Goal: Task Accomplishment & Management: Manage account settings

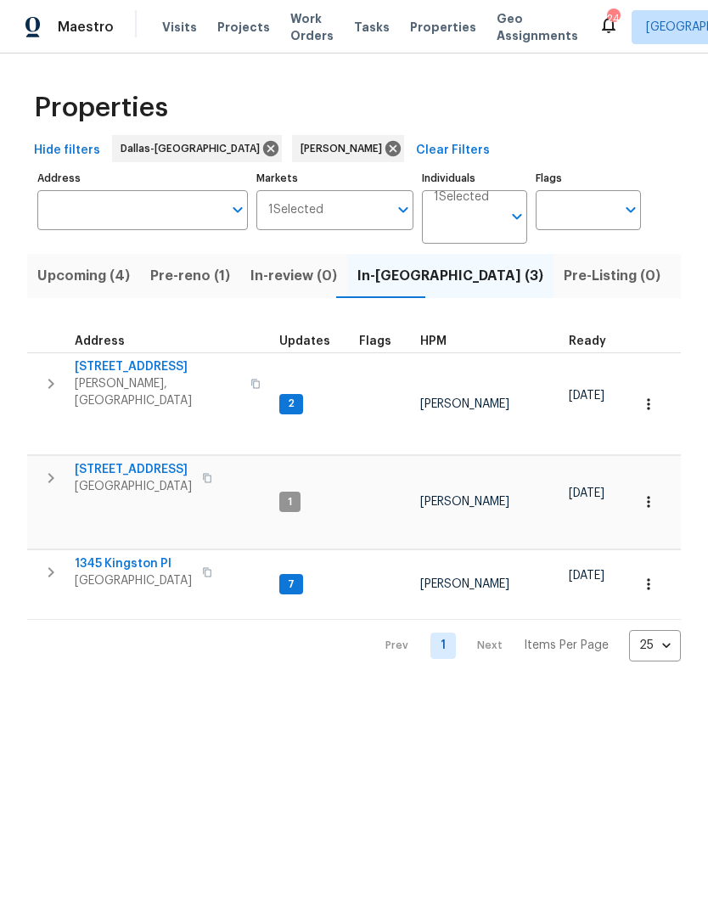
click at [306, 25] on span "Work Orders" at bounding box center [311, 27] width 43 height 34
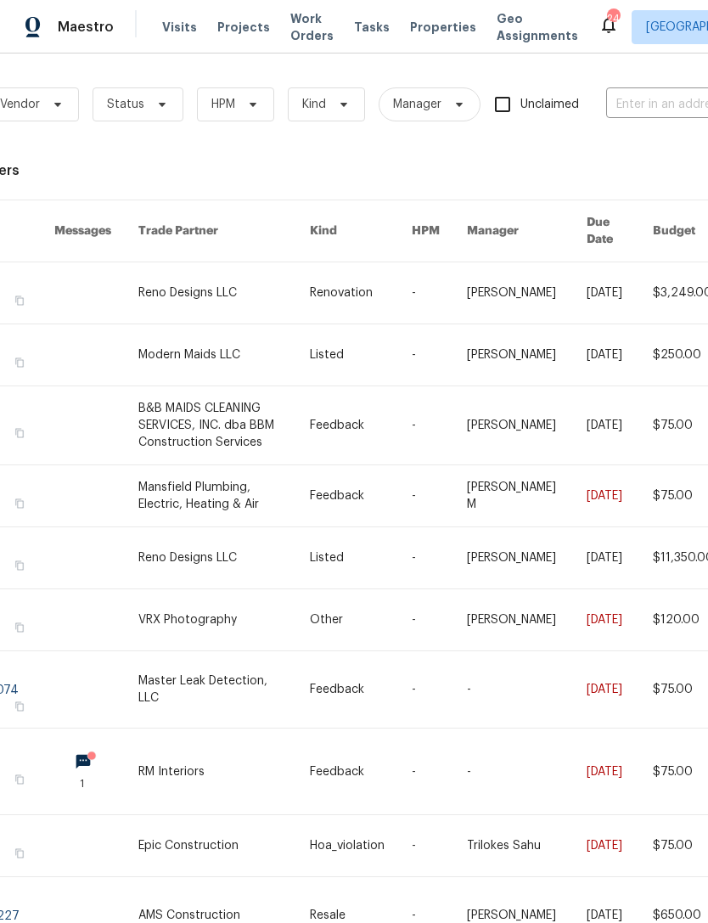
scroll to position [0, 123]
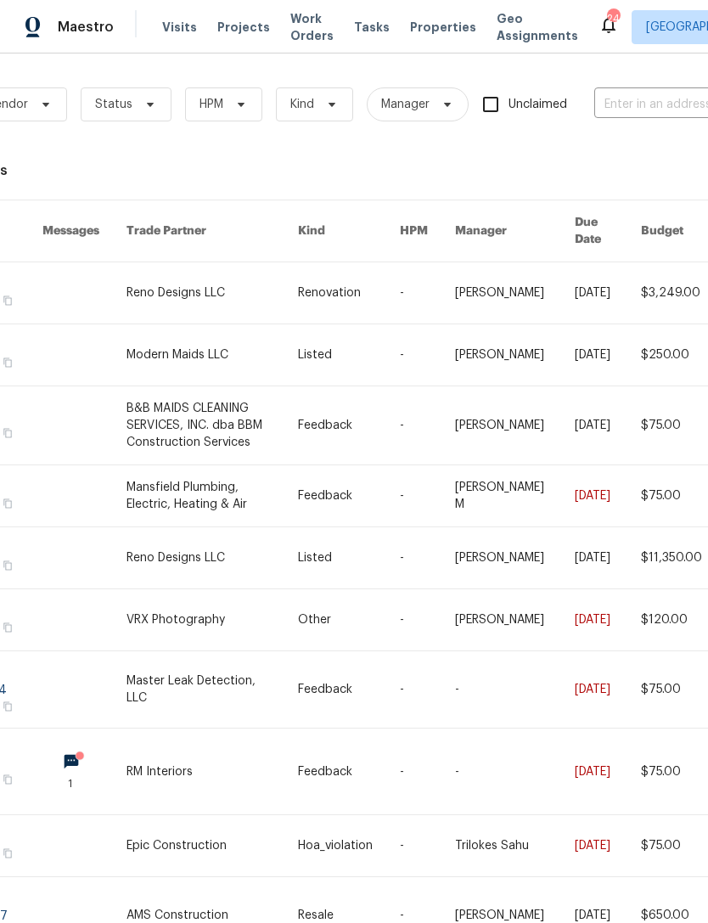
click at [410, 33] on span "Properties" at bounding box center [443, 27] width 66 height 17
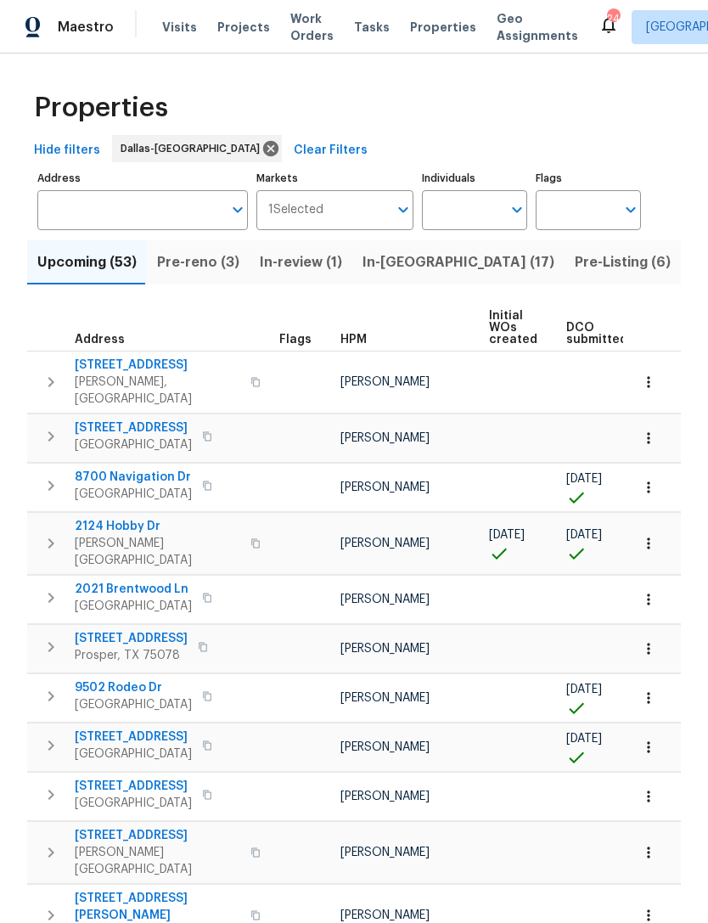
click at [470, 220] on input "Individuals" at bounding box center [462, 210] width 80 height 40
type input "Alicia anices"
click at [498, 261] on li "[PERSON_NAME]" at bounding box center [474, 264] width 78 height 36
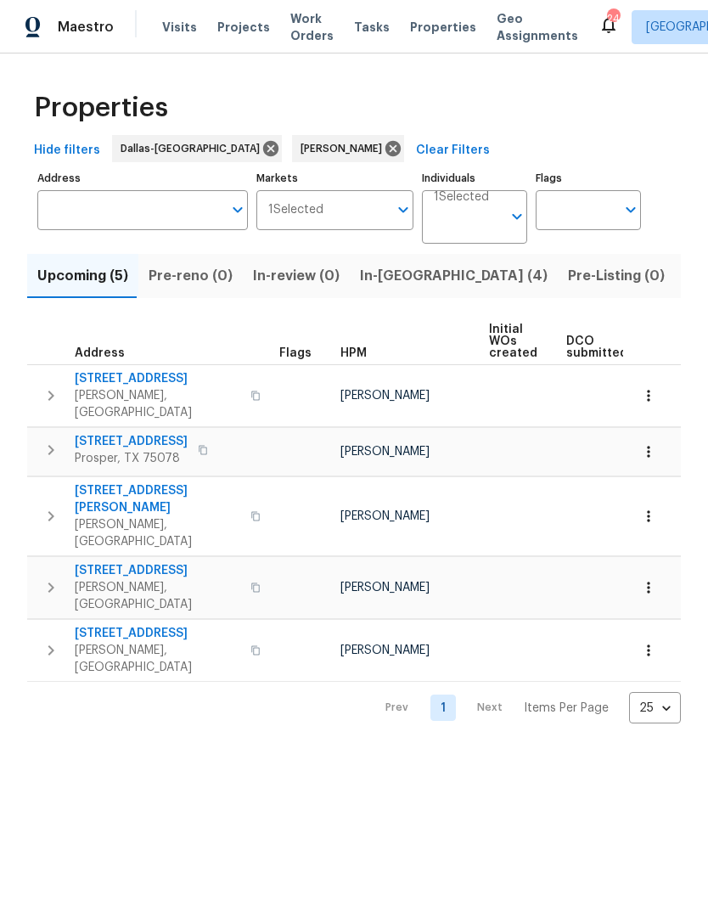
click at [418, 283] on span "In-[GEOGRAPHIC_DATA] (4)" at bounding box center [454, 276] width 188 height 24
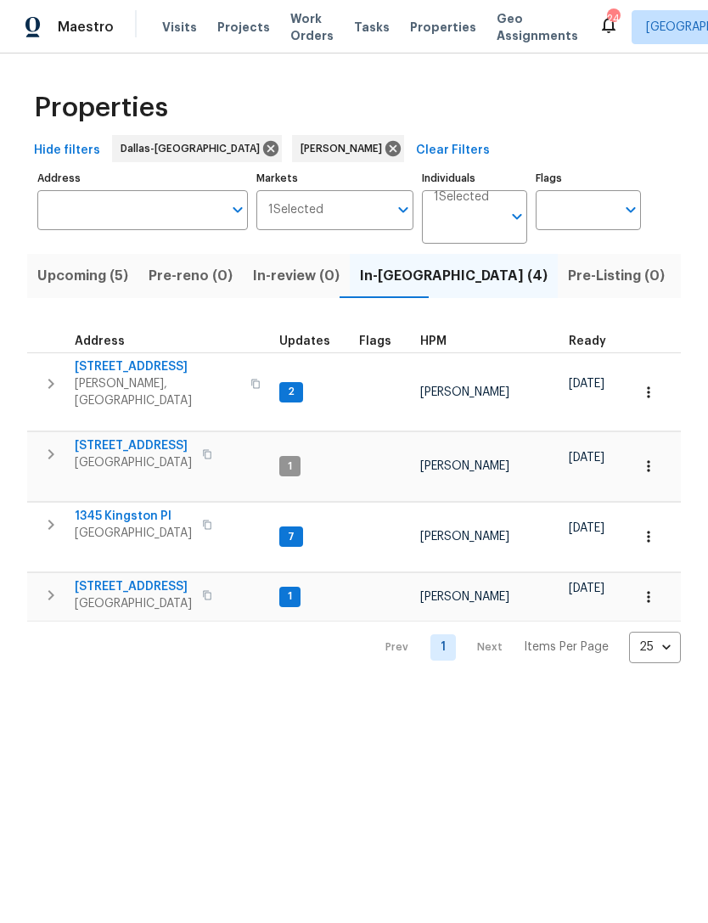
click at [137, 437] on span "[STREET_ADDRESS]" at bounding box center [133, 445] width 117 height 17
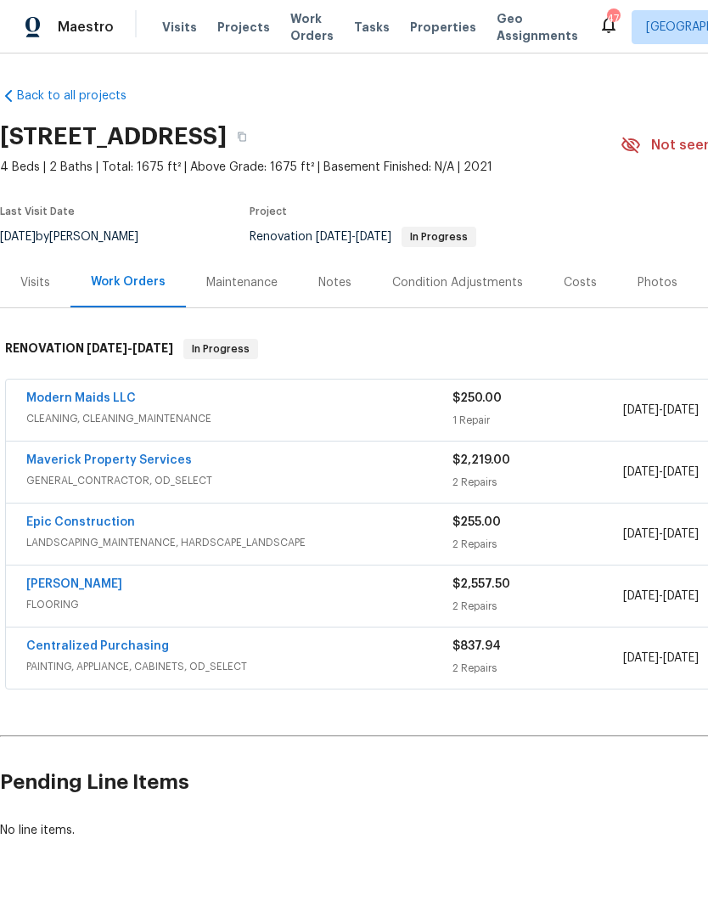
click at [100, 523] on link "Epic Construction" at bounding box center [80, 522] width 109 height 12
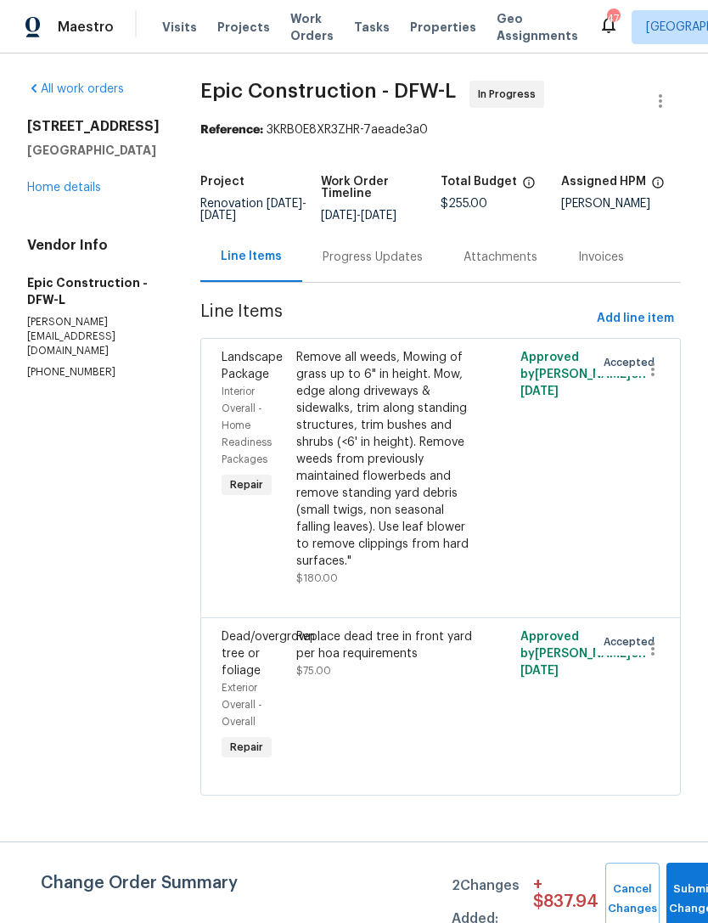
click at [341, 261] on div "Progress Updates" at bounding box center [372, 257] width 100 height 17
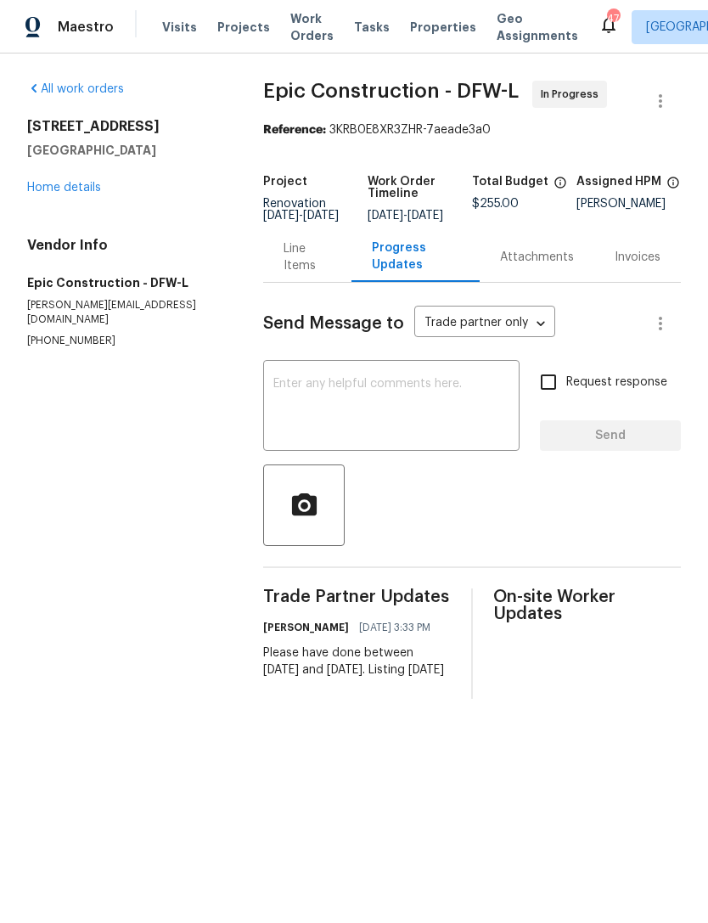
click at [64, 187] on link "Home details" at bounding box center [64, 188] width 74 height 12
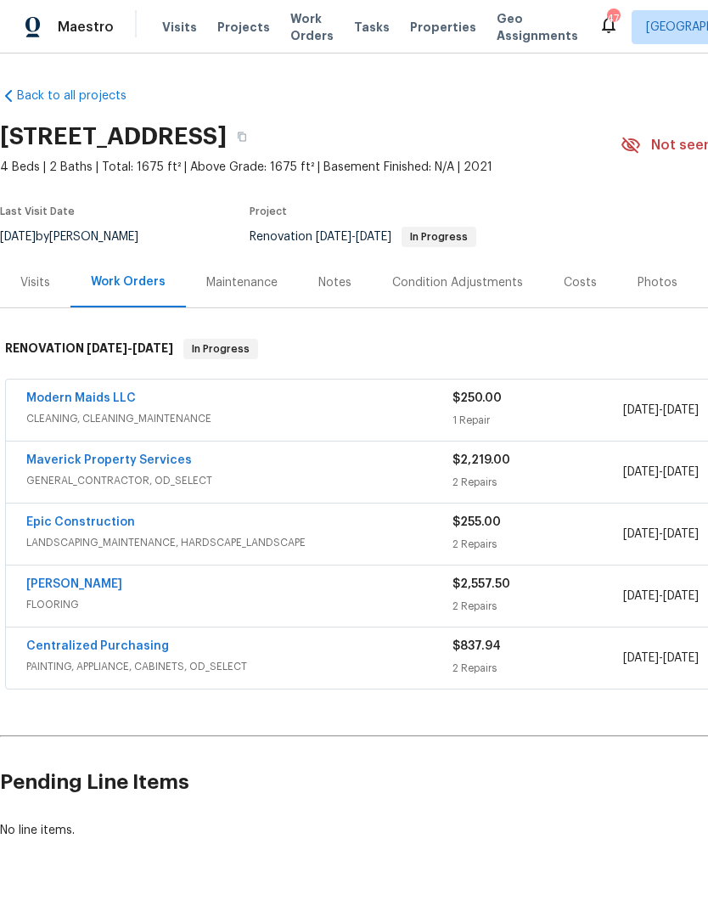
click at [330, 278] on div "Notes" at bounding box center [334, 282] width 33 height 17
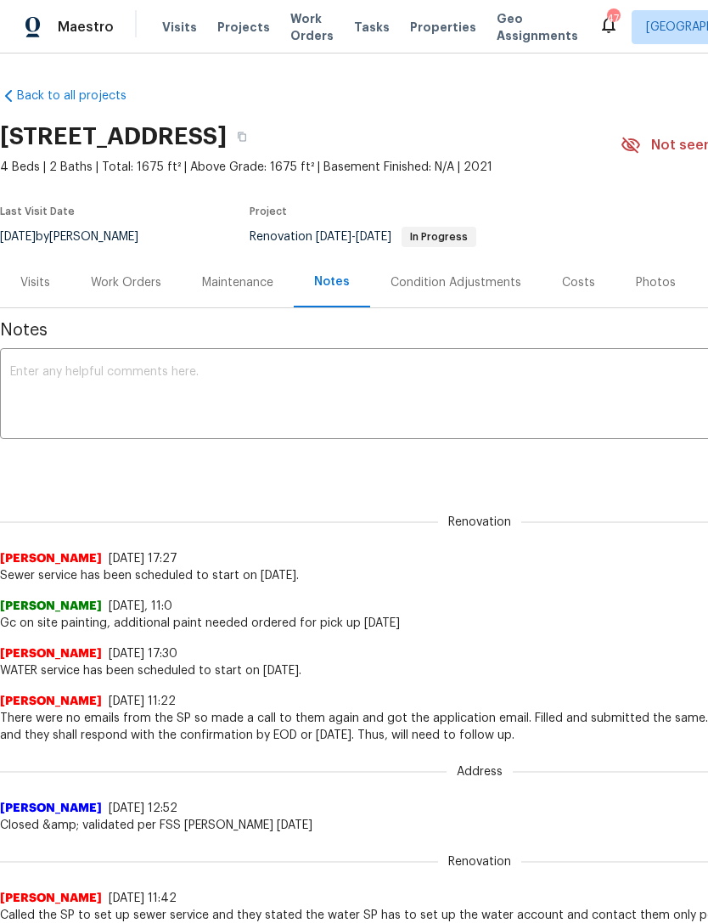
click at [442, 361] on div "x ​" at bounding box center [479, 395] width 959 height 87
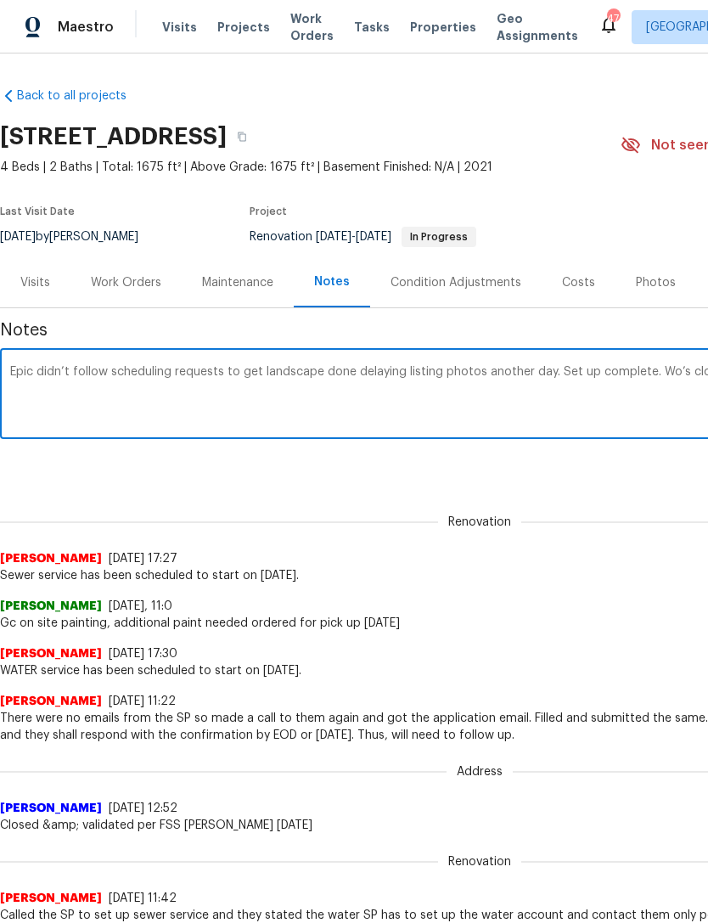
scroll to position [0, 251]
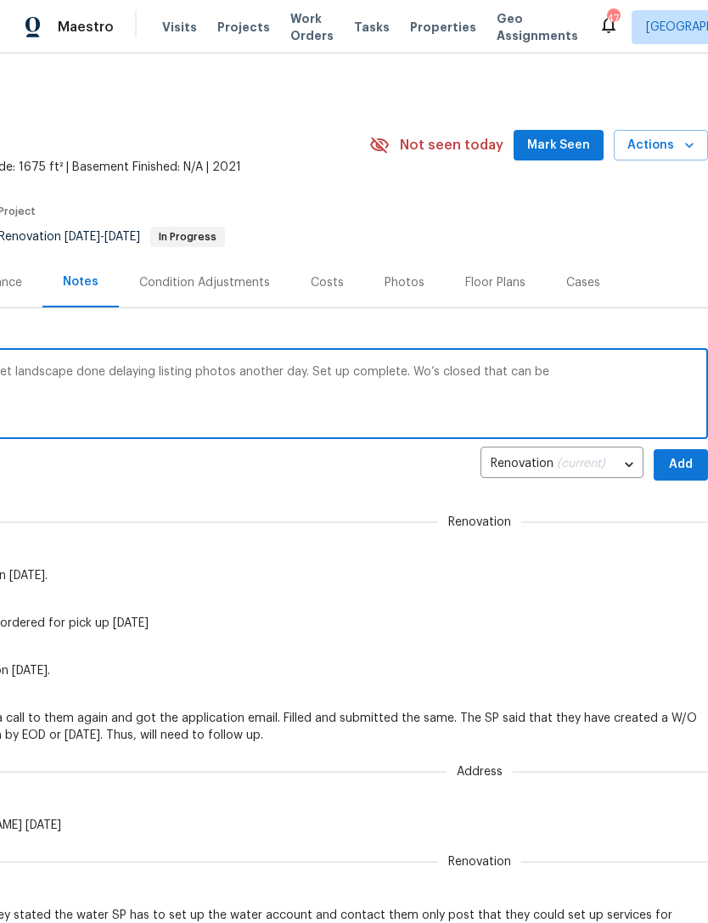
type textarea "Epic didn’t follow scheduling requests to get landscape done delaying listing p…"
click at [674, 460] on span "Add" at bounding box center [680, 464] width 27 height 21
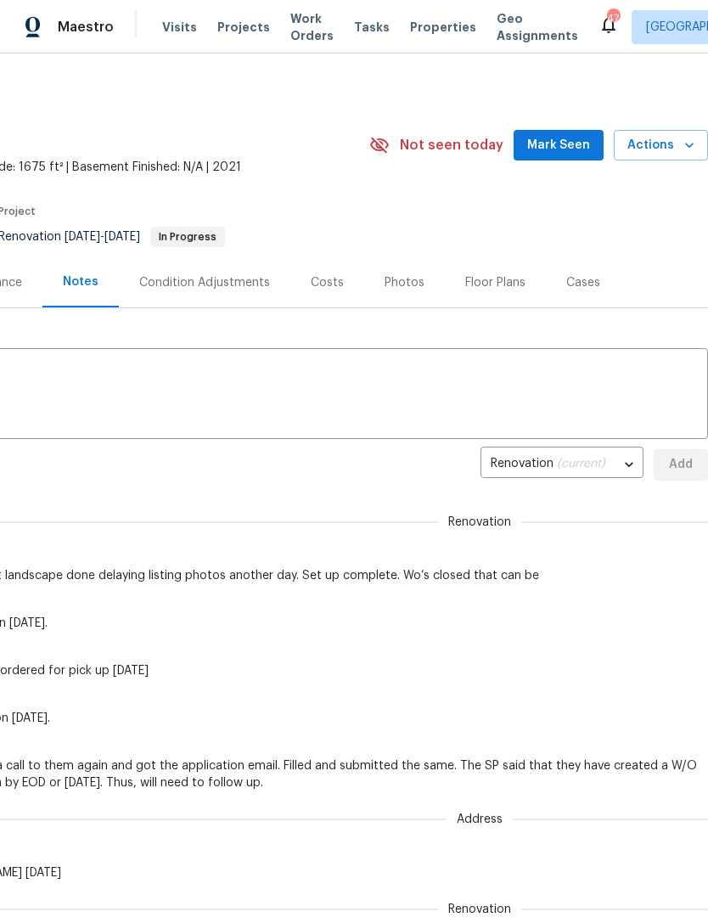
click at [564, 144] on span "Mark Seen" at bounding box center [558, 145] width 63 height 21
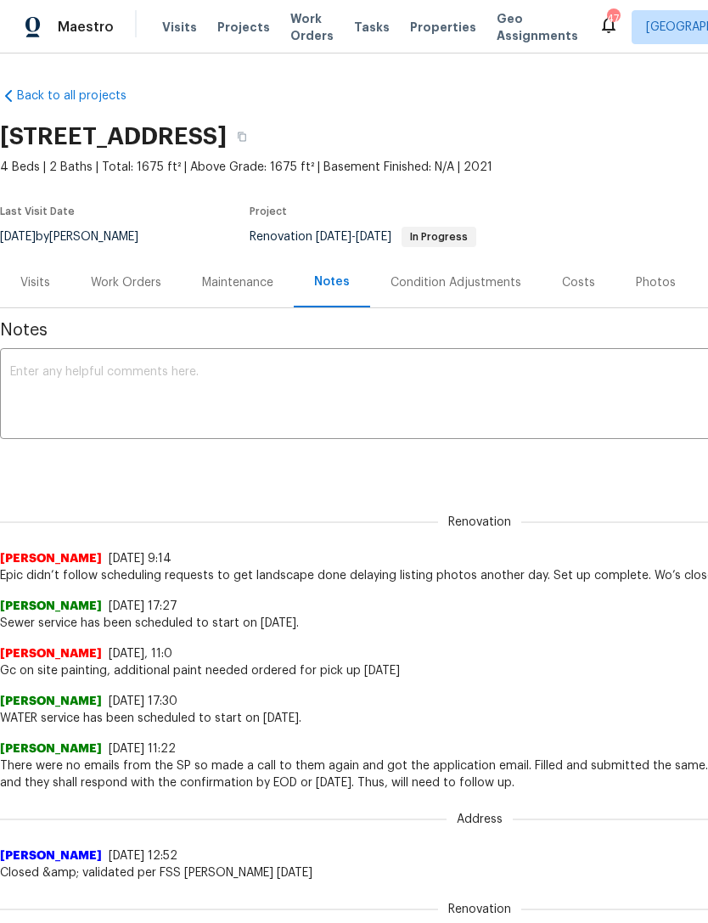
scroll to position [0, 0]
click at [307, 35] on span "Work Orders" at bounding box center [311, 27] width 43 height 34
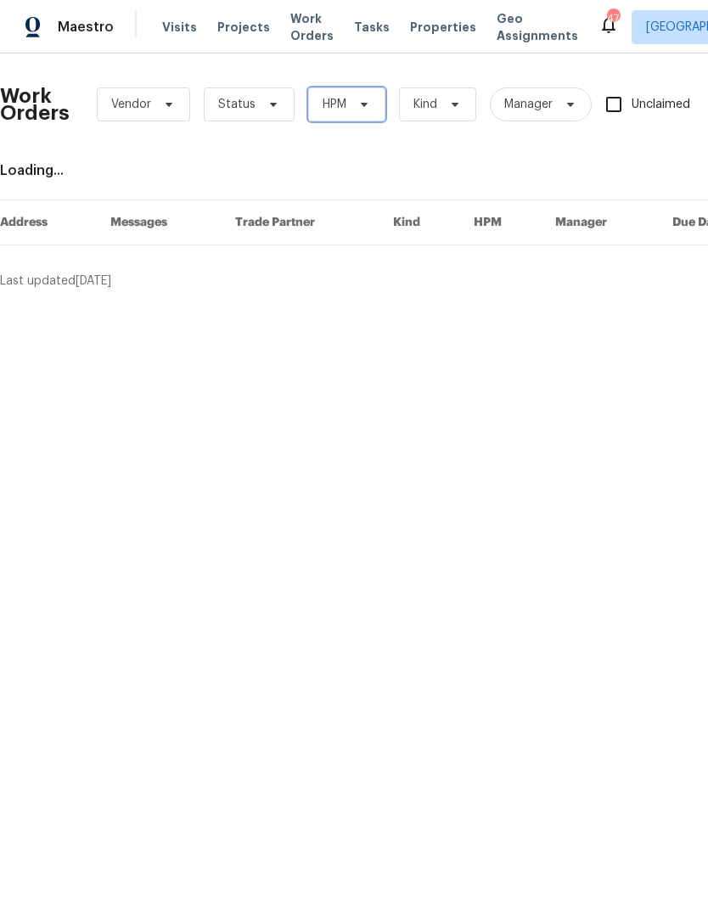
click at [342, 108] on span "HPM" at bounding box center [334, 104] width 24 height 17
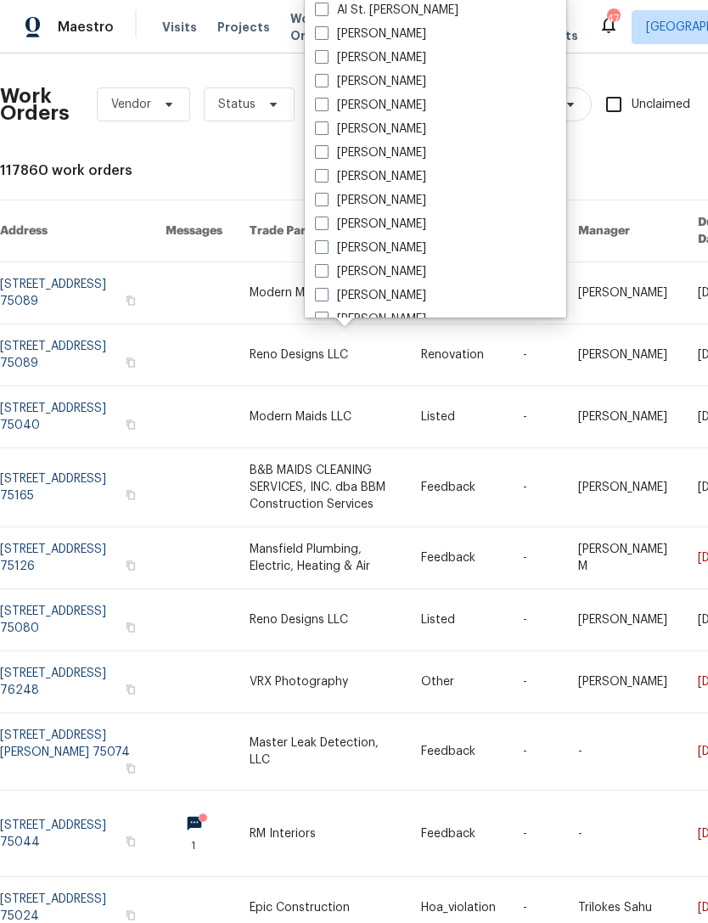
click at [383, 53] on label "[PERSON_NAME]" at bounding box center [370, 57] width 111 height 17
click at [326, 53] on input "[PERSON_NAME]" at bounding box center [320, 54] width 11 height 11
checkbox input "true"
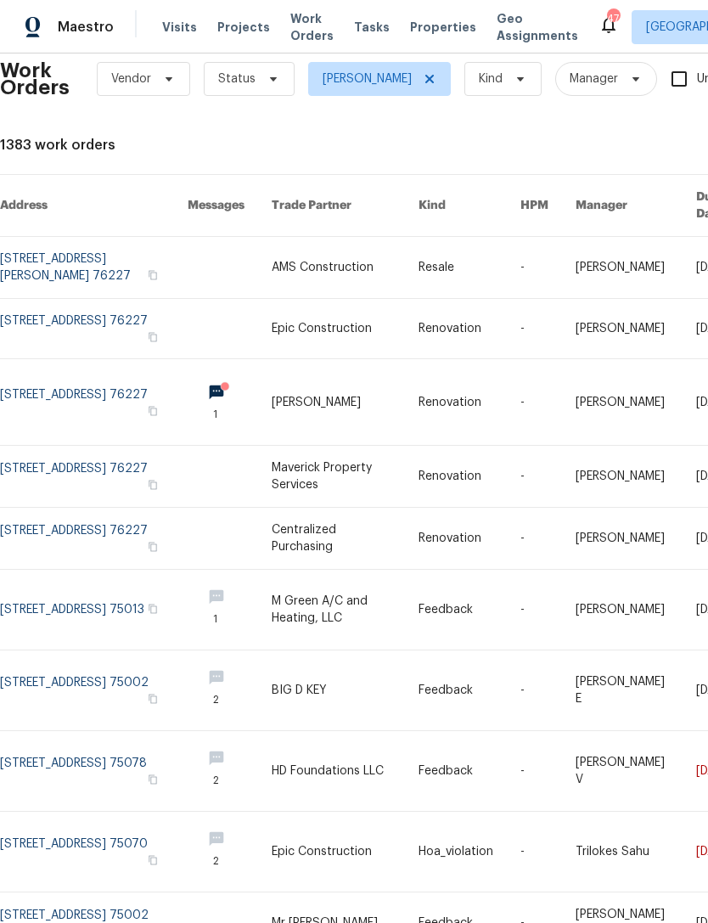
scroll to position [27, 0]
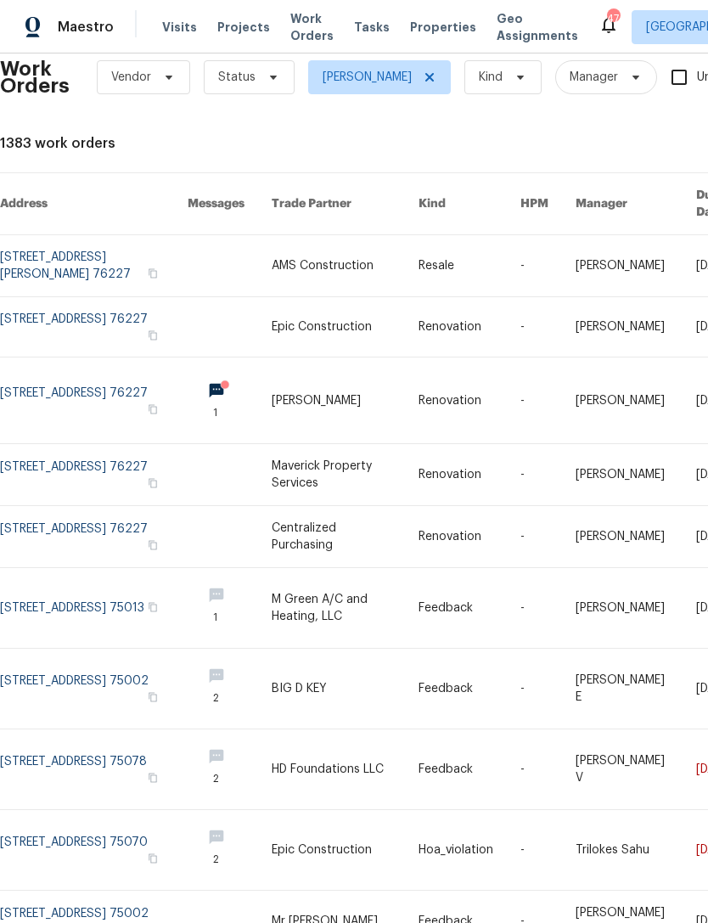
click at [102, 311] on link at bounding box center [94, 326] width 188 height 59
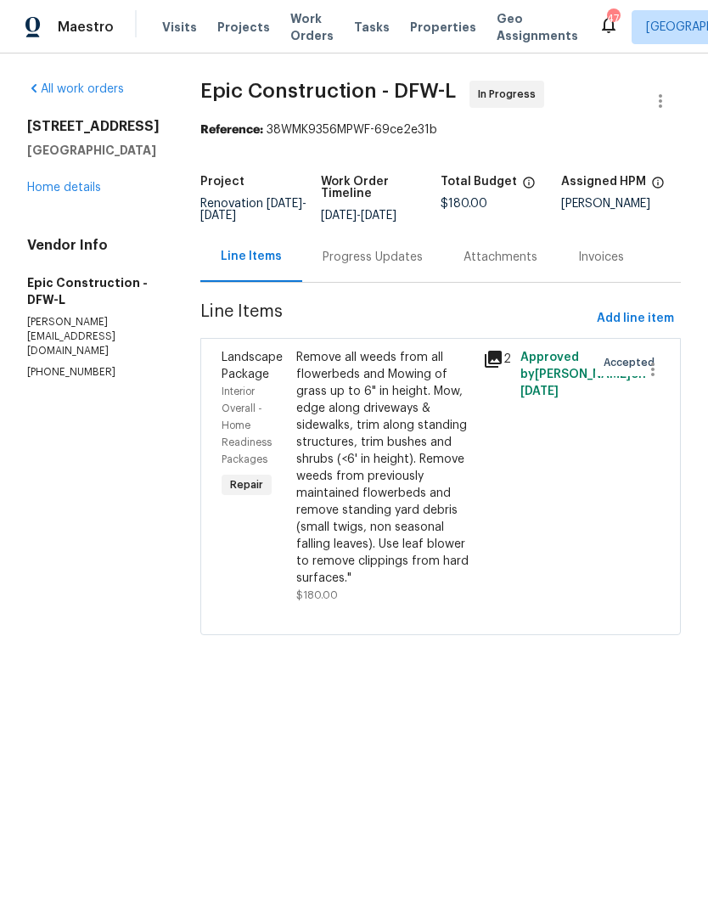
click at [351, 261] on div "Progress Updates" at bounding box center [372, 257] width 100 height 17
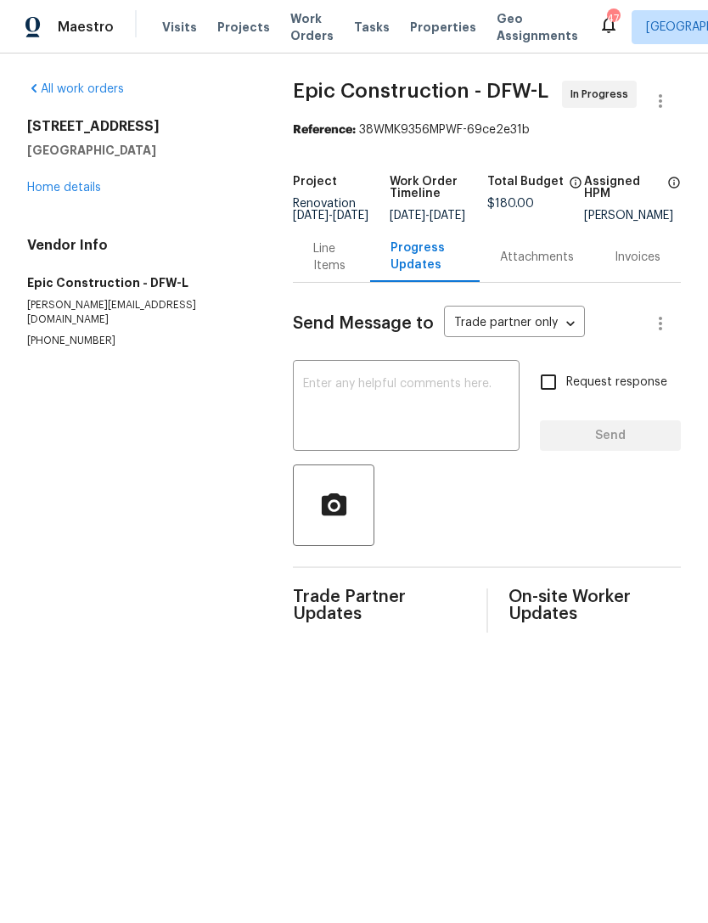
click at [73, 182] on link "Home details" at bounding box center [64, 188] width 74 height 12
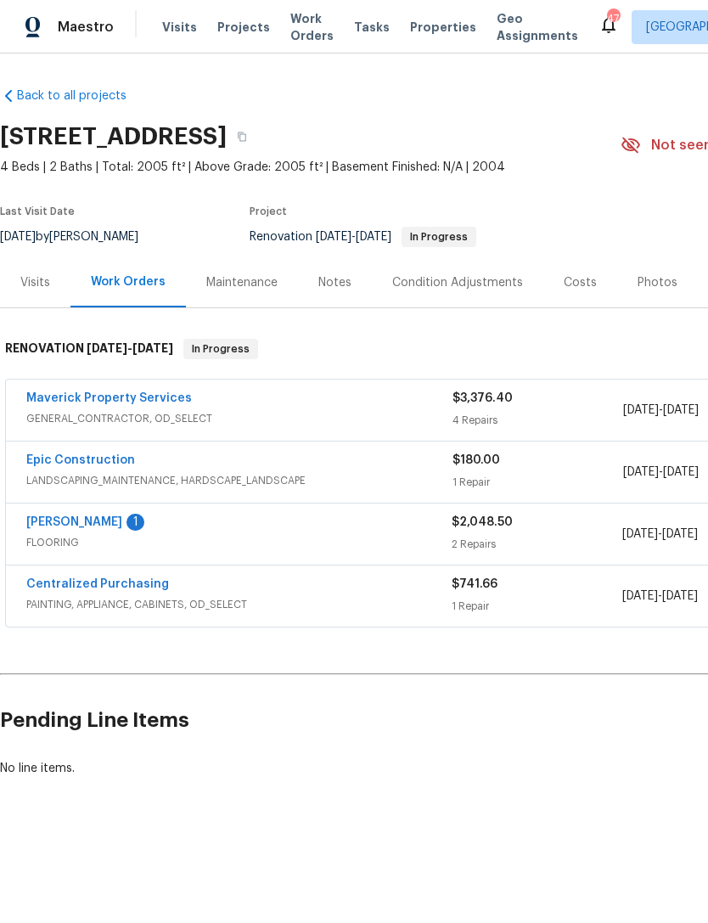
click at [410, 30] on span "Properties" at bounding box center [443, 27] width 66 height 17
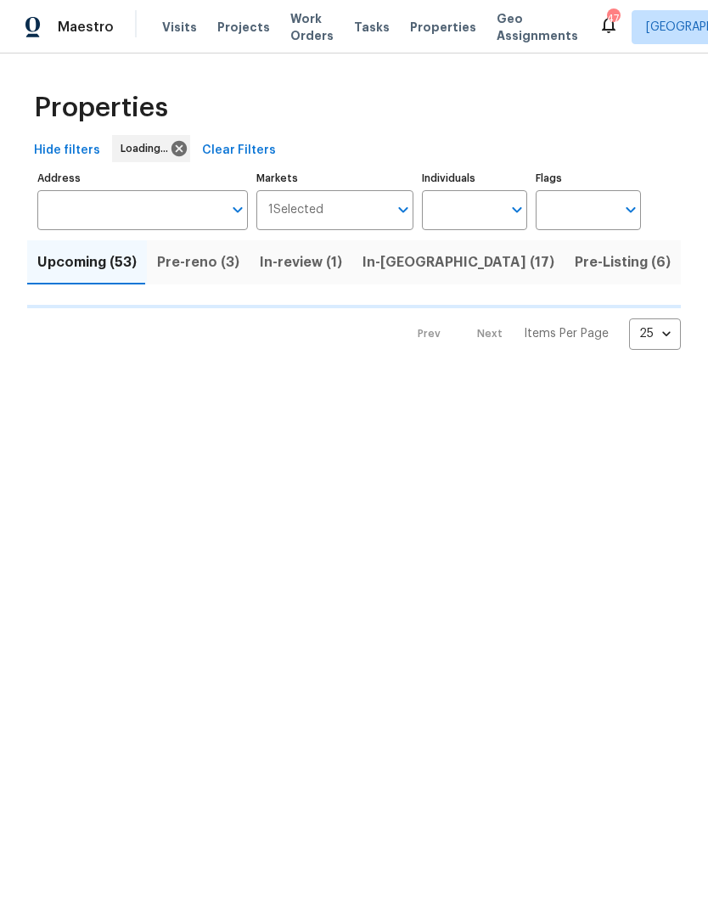
click at [477, 224] on input "Individuals" at bounding box center [462, 210] width 80 height 40
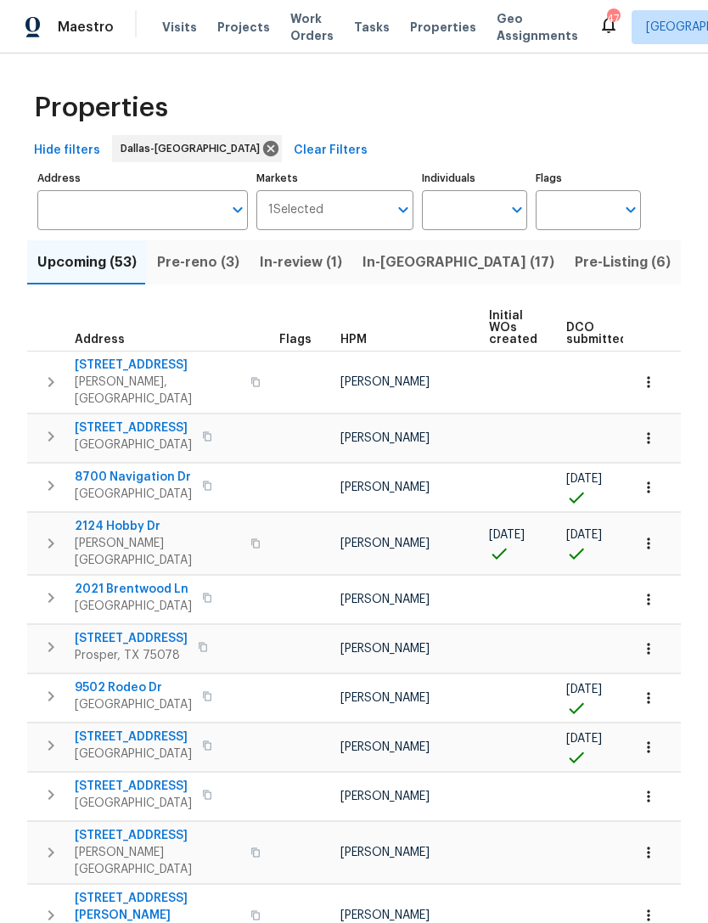
click at [485, 215] on input "Individuals" at bounding box center [462, 210] width 80 height 40
type input "alicia"
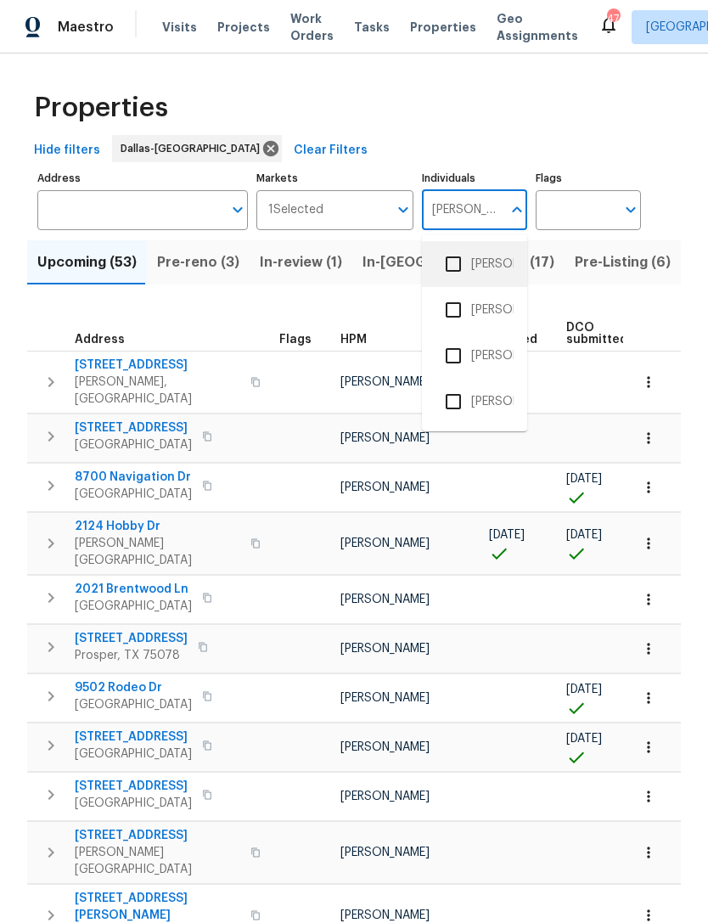
click at [498, 270] on li "[PERSON_NAME]" at bounding box center [474, 264] width 78 height 36
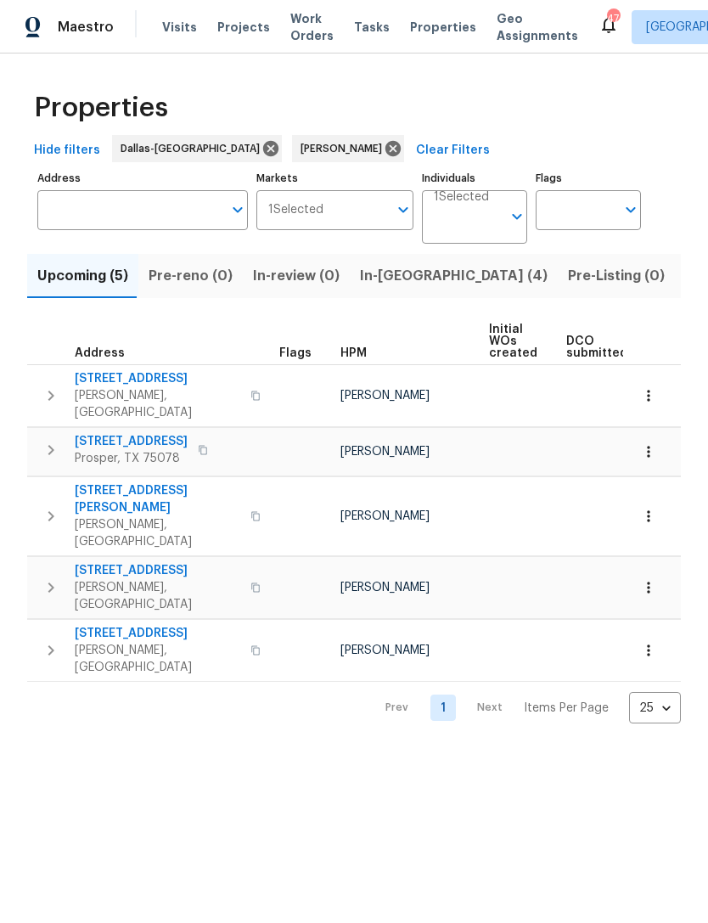
click at [381, 279] on span "In-reno (4)" at bounding box center [454, 276] width 188 height 24
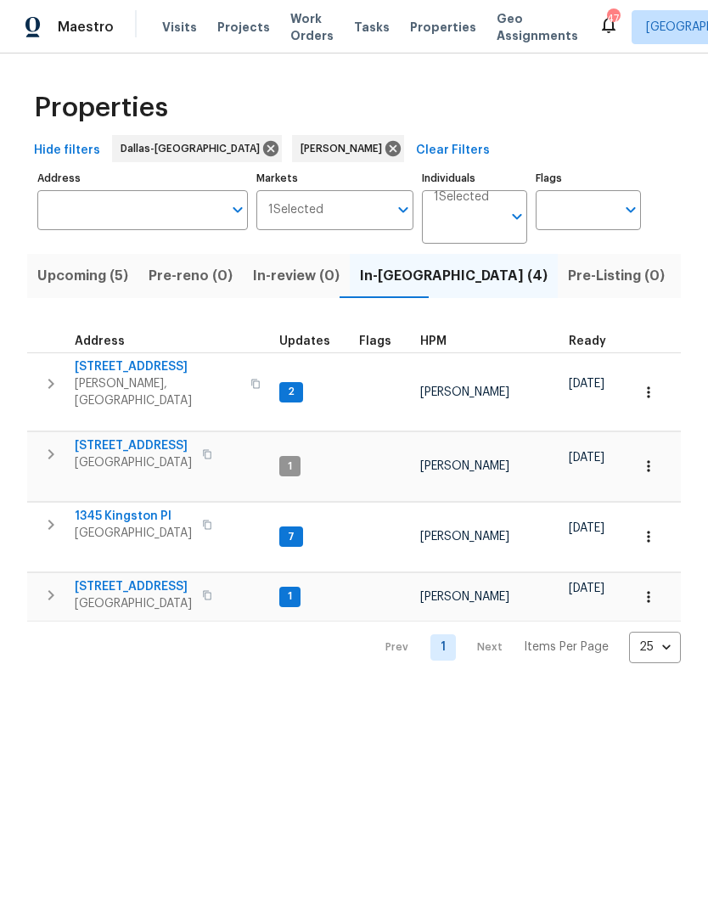
click at [141, 508] on span "1345 Kingston Pl" at bounding box center [133, 516] width 117 height 17
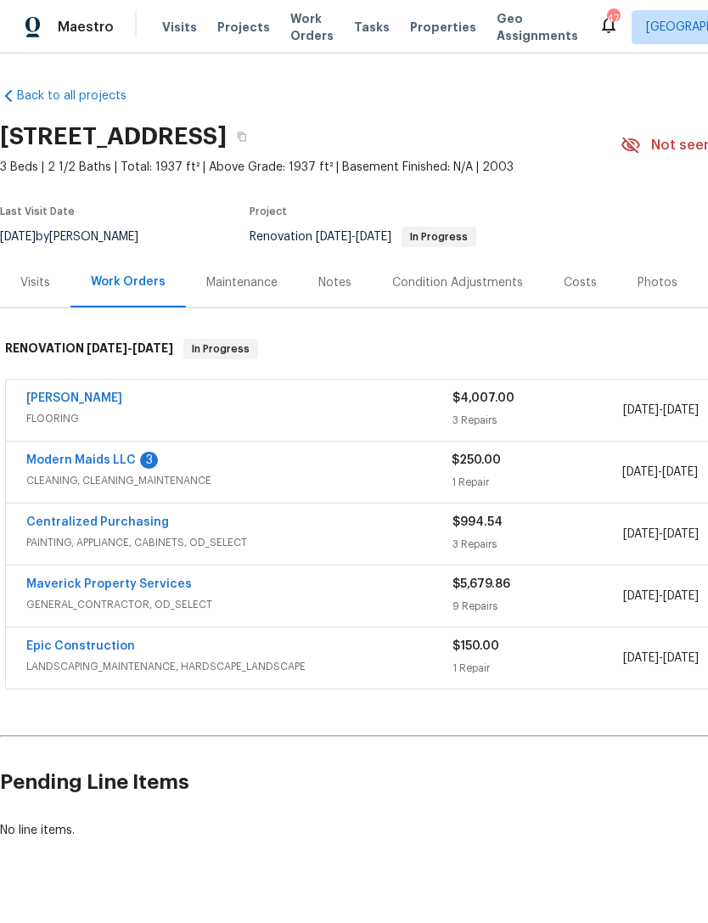
click at [308, 280] on div "Notes" at bounding box center [335, 282] width 74 height 50
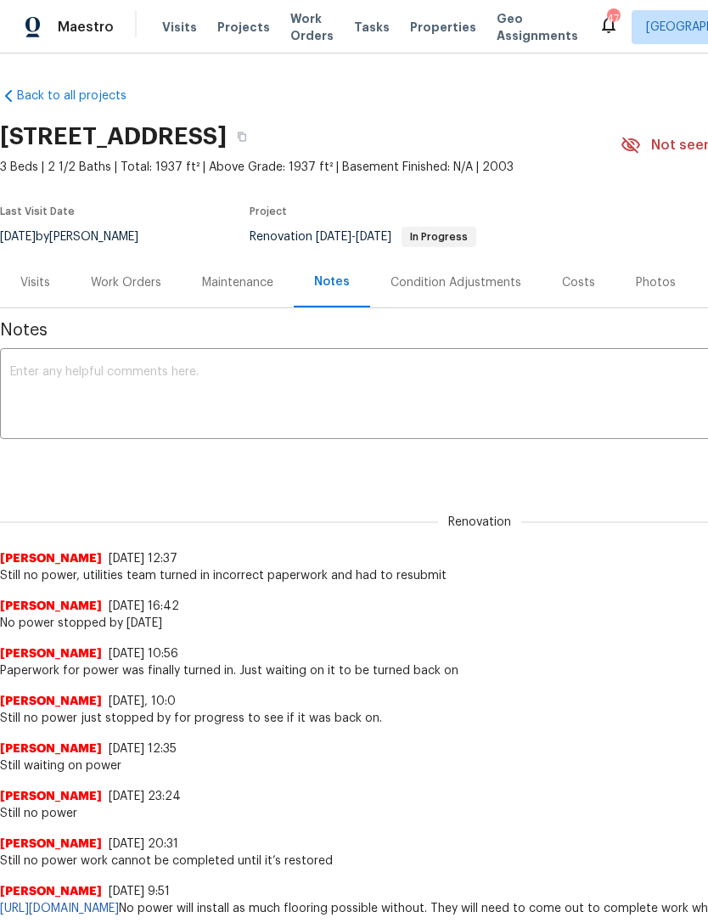
click at [357, 384] on textarea at bounding box center [479, 395] width 939 height 59
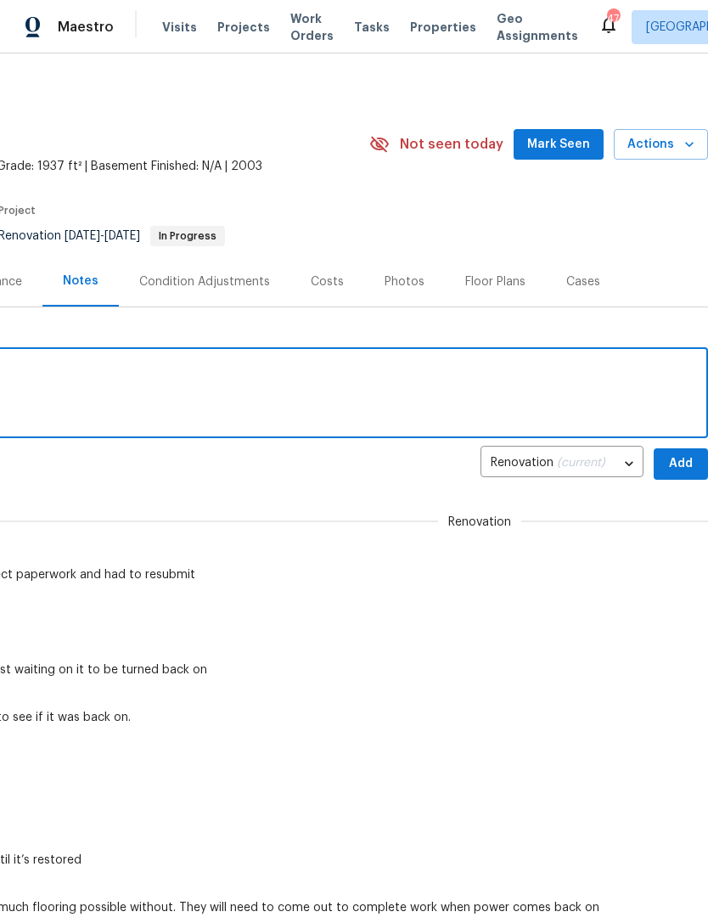
scroll to position [1, 251]
type textarea "Waiting on response from utilities team"
click at [681, 461] on span "Add" at bounding box center [680, 463] width 27 height 21
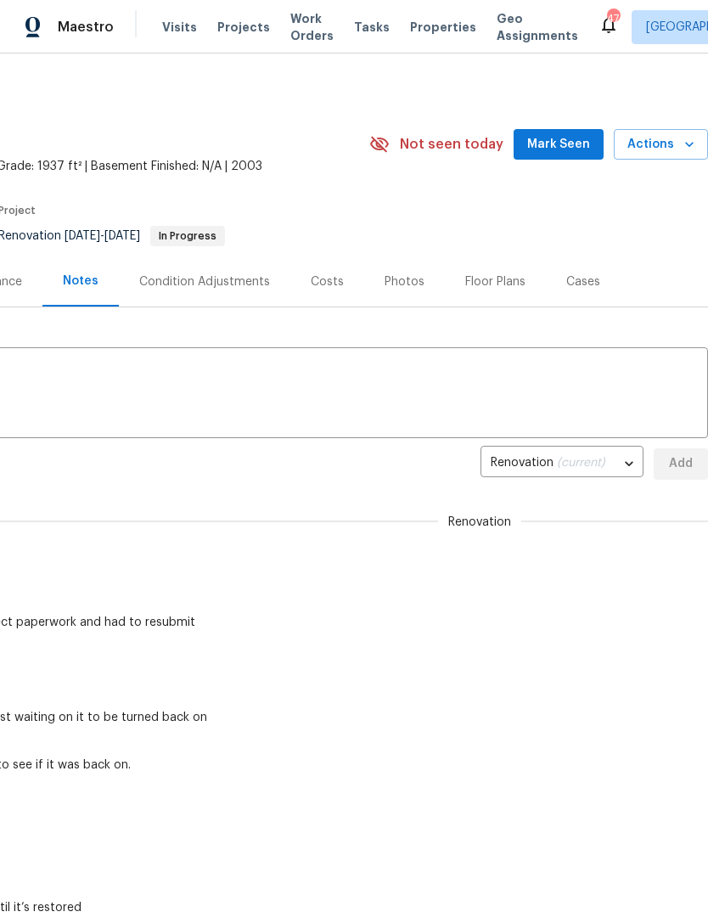
click at [569, 154] on span "Mark Seen" at bounding box center [558, 144] width 63 height 21
click at [315, 36] on span "Work Orders" at bounding box center [311, 27] width 43 height 34
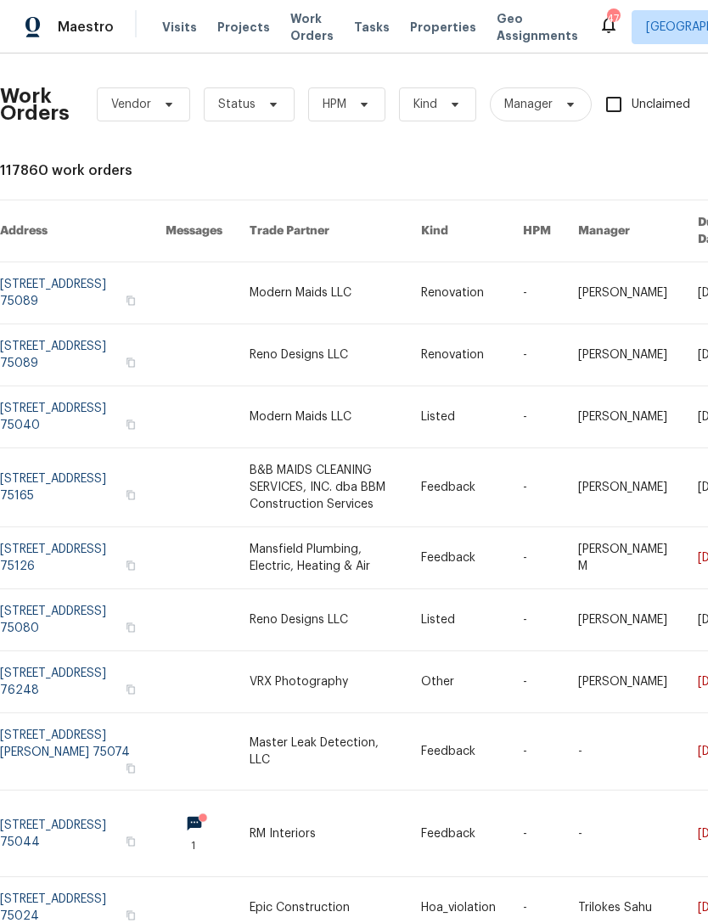
click at [425, 35] on span "Properties" at bounding box center [443, 27] width 66 height 17
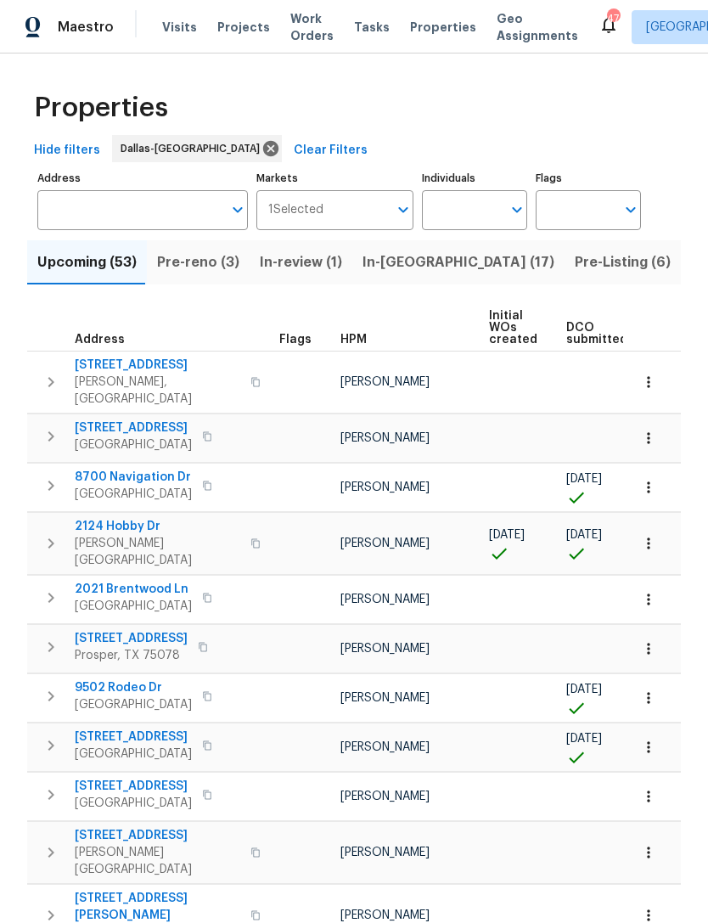
click at [470, 218] on input "Individuals" at bounding box center [462, 210] width 80 height 40
type input "[PERSON_NAME]"
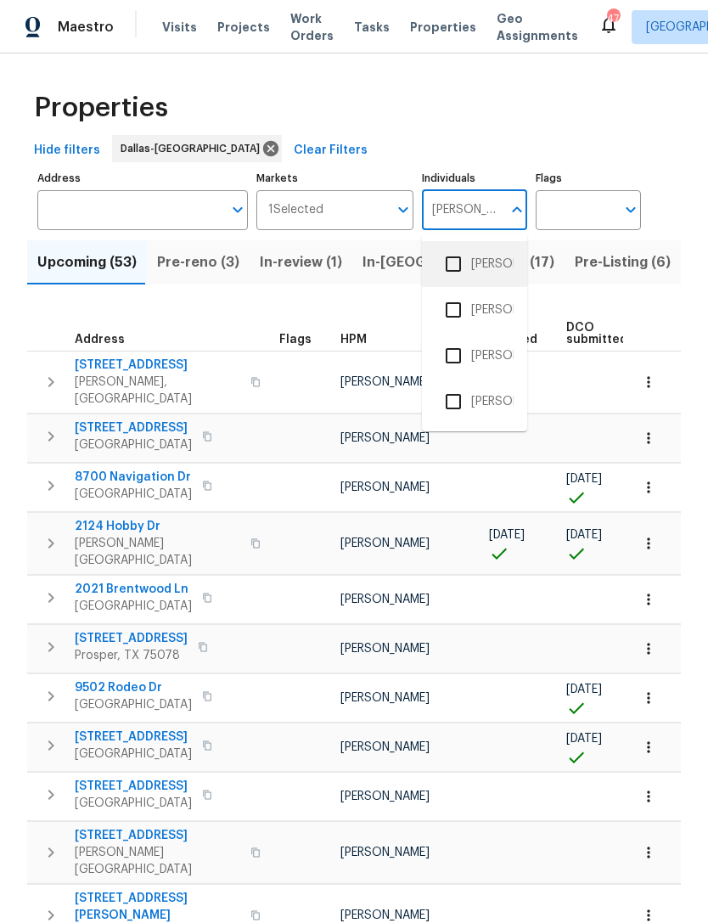
click at [490, 270] on li "[PERSON_NAME]" at bounding box center [474, 264] width 78 height 36
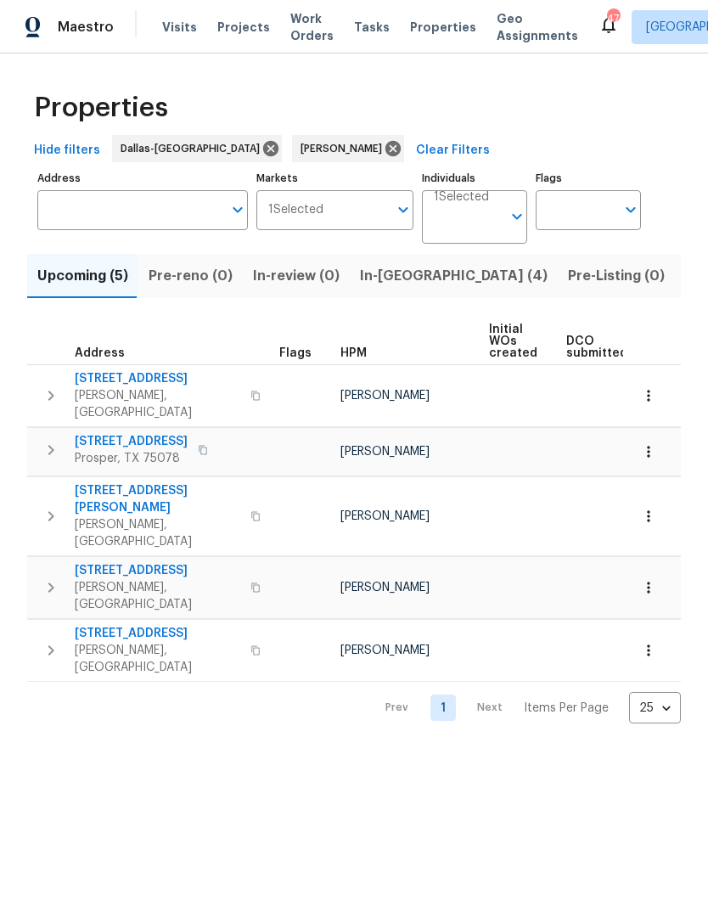
click at [383, 287] on span "In-[GEOGRAPHIC_DATA] (4)" at bounding box center [454, 276] width 188 height 24
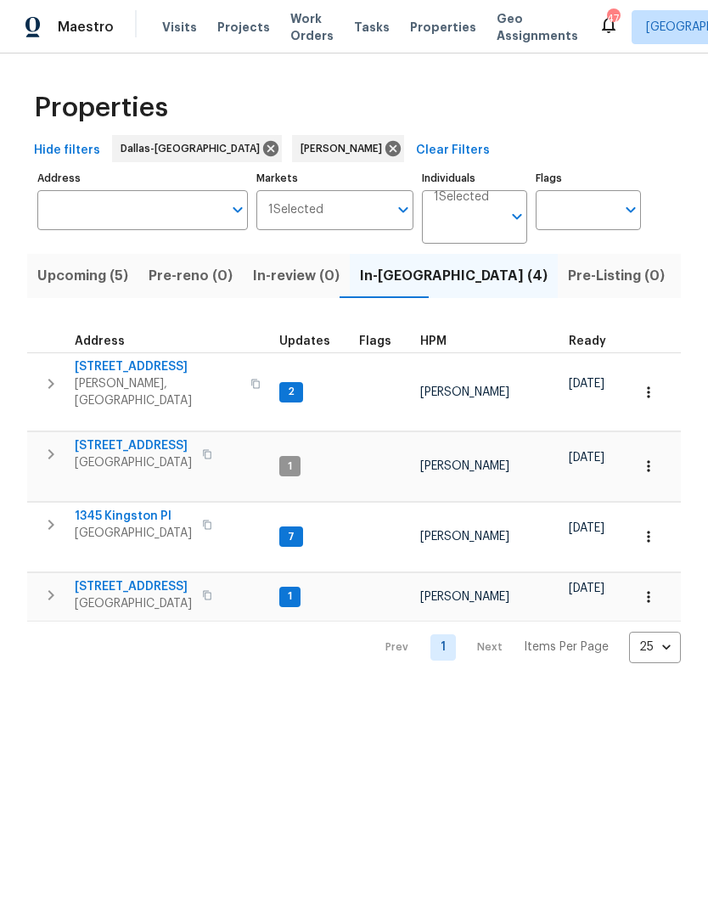
click at [149, 370] on span "8801 Falcon Crest Dr" at bounding box center [157, 366] width 165 height 17
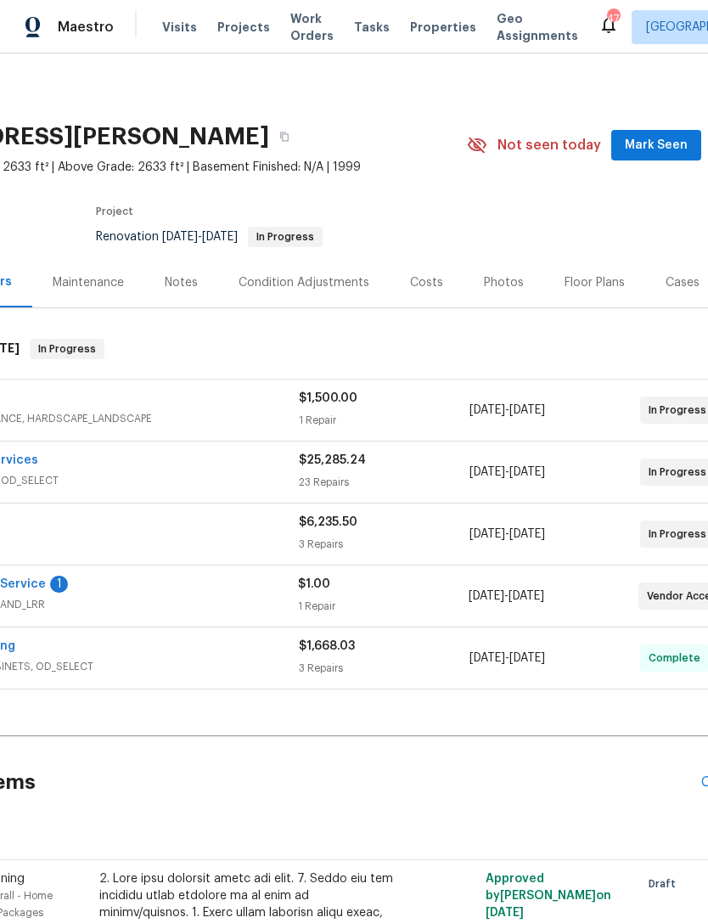
scroll to position [11, 191]
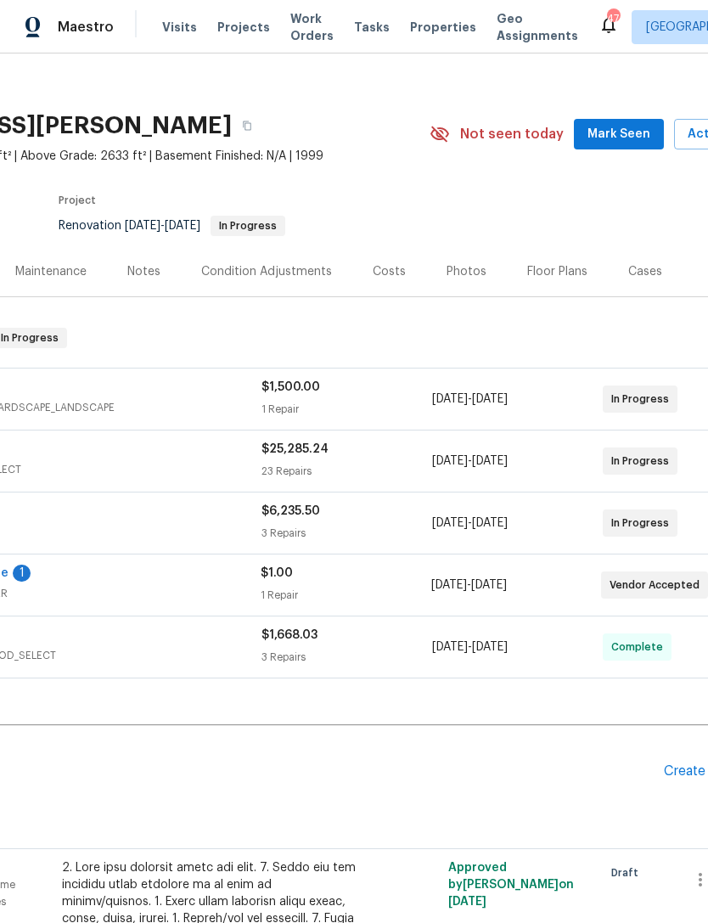
click at [622, 133] on span "Mark Seen" at bounding box center [618, 134] width 63 height 21
click at [143, 273] on div "Notes" at bounding box center [143, 271] width 33 height 17
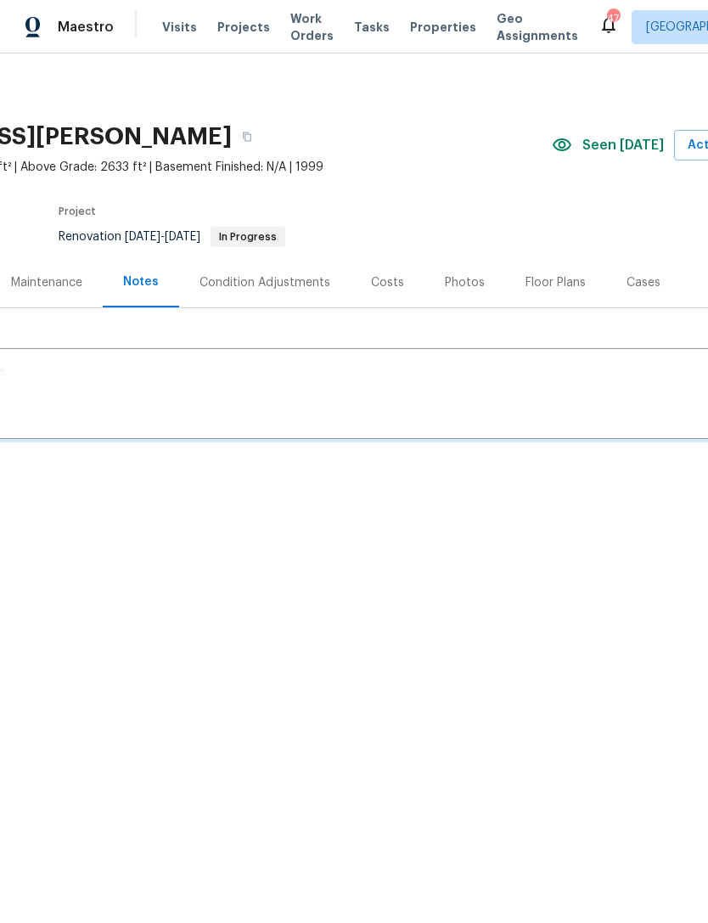
scroll to position [0, 191]
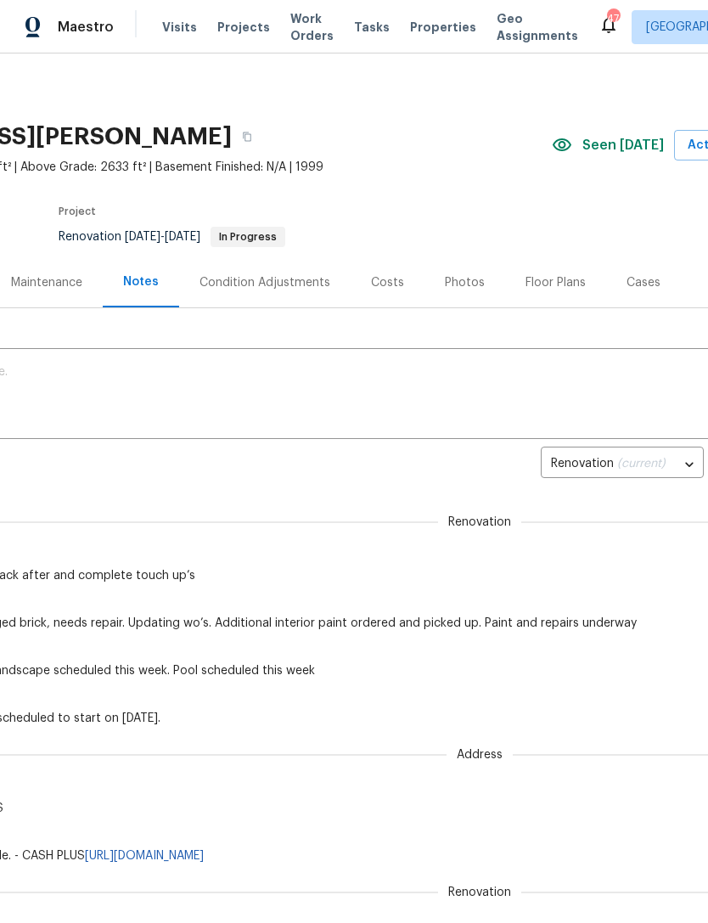
click at [363, 390] on textarea at bounding box center [288, 395] width 939 height 59
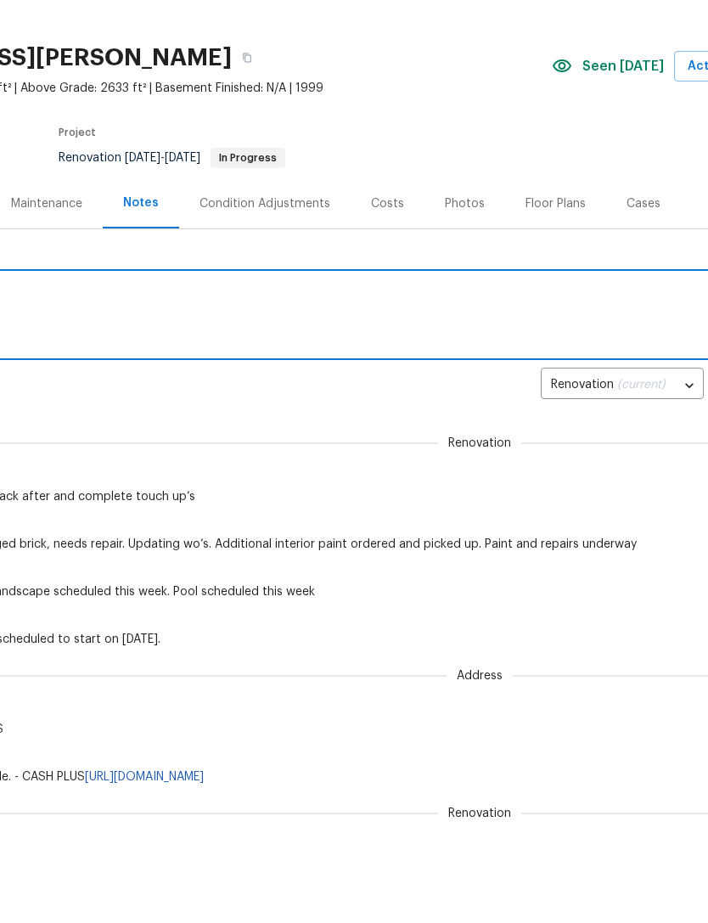
scroll to position [0, 0]
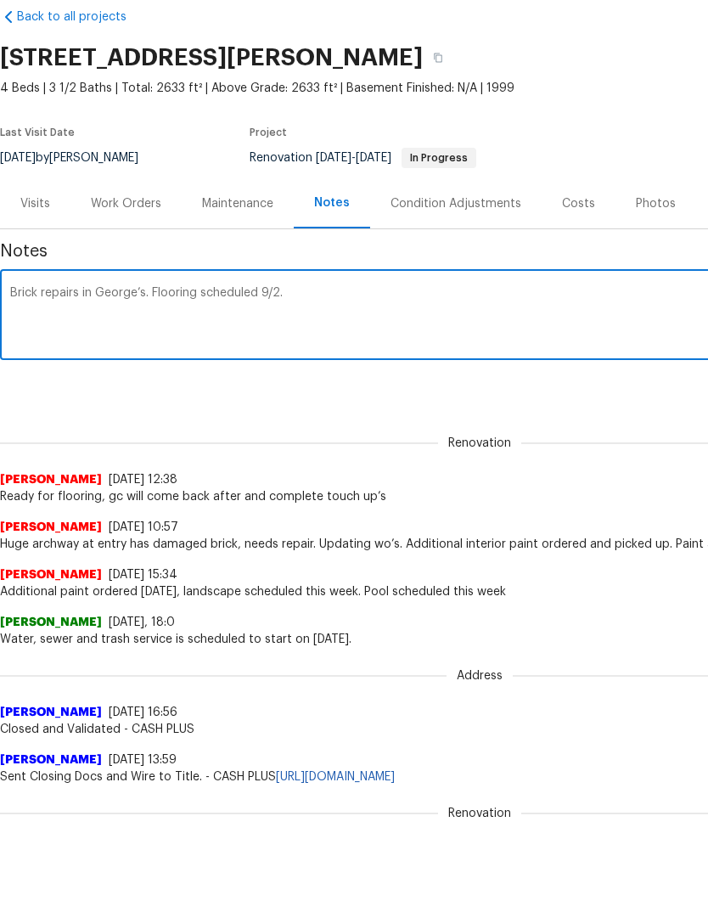
click at [124, 366] on textarea "Brick repairs in George’s. Flooring scheduled 9/2." at bounding box center [479, 395] width 939 height 59
click at [372, 366] on textarea "Brick repairs in progress. Flooring scheduled 9/2." at bounding box center [479, 395] width 939 height 59
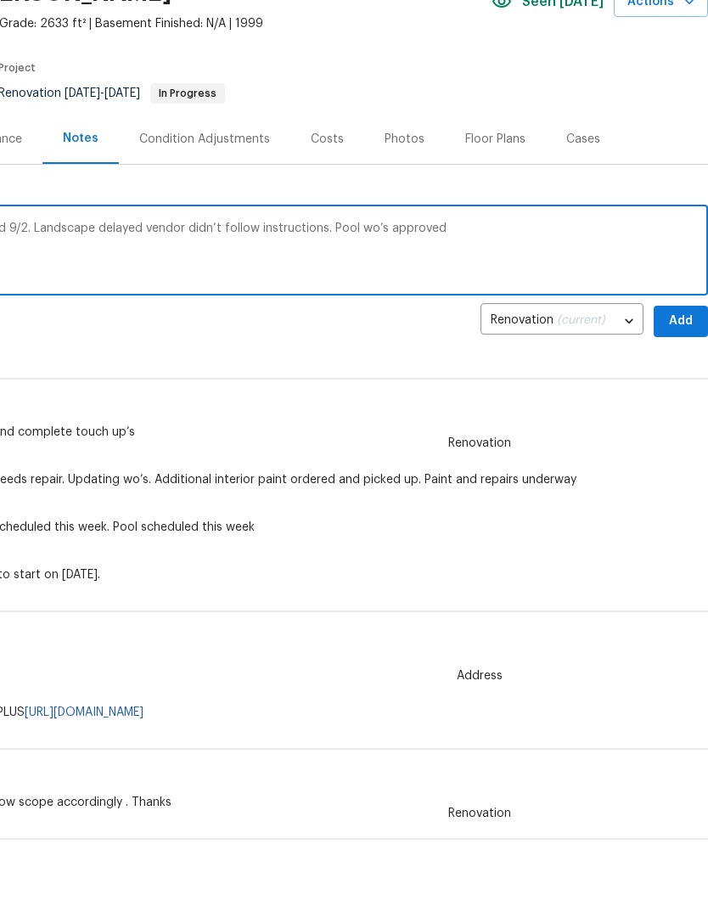
scroll to position [68, 251]
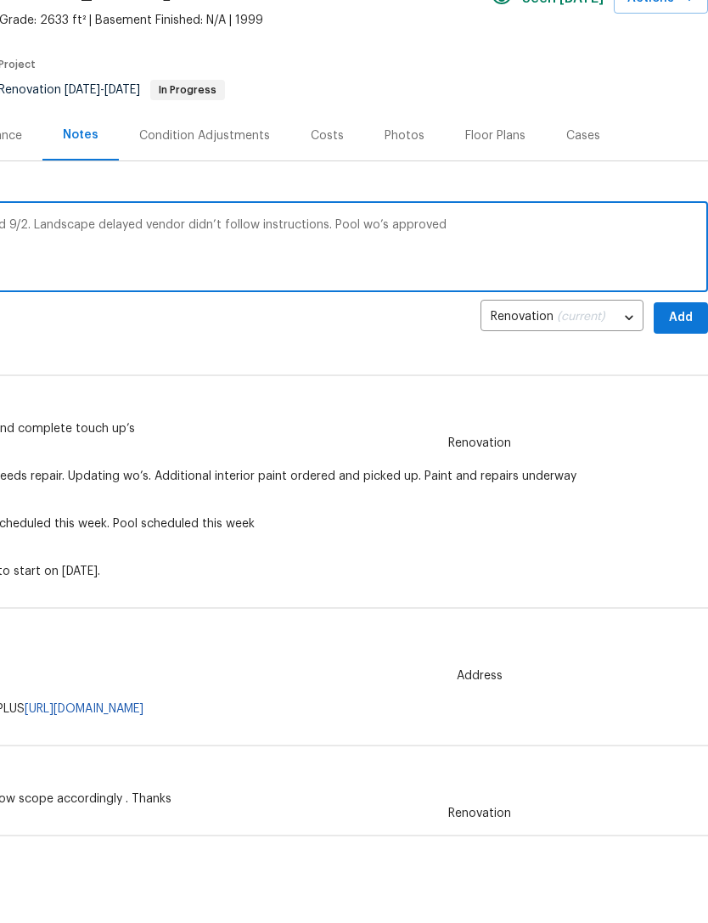
type textarea "Brick repairs in progress. Flooring scheduled 9/2. Landscape delayed vendor did…"
click at [684, 386] on span "Add" at bounding box center [680, 396] width 27 height 21
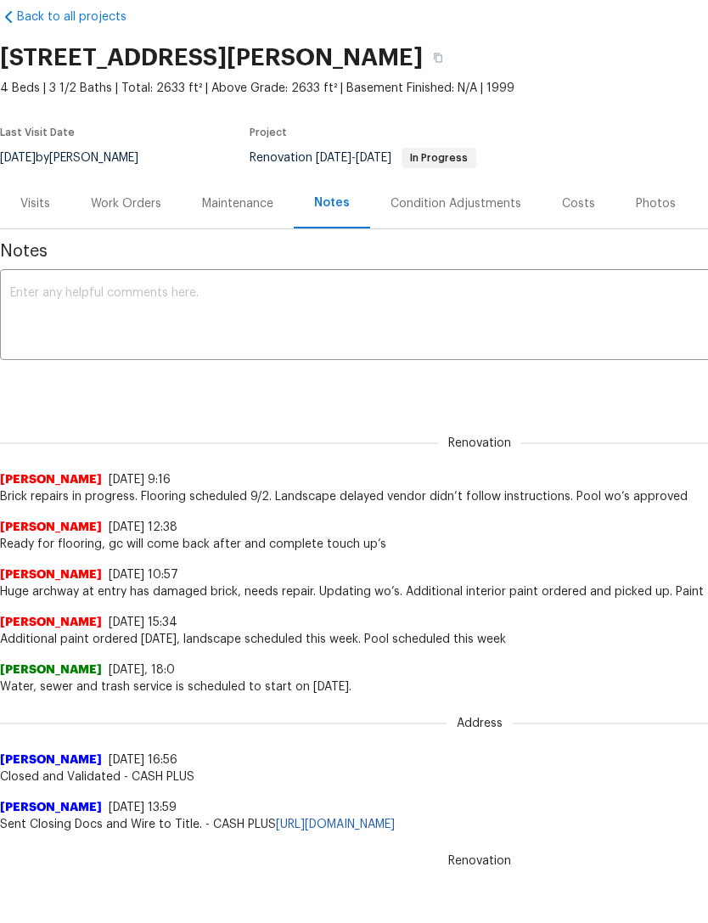
scroll to position [0, 0]
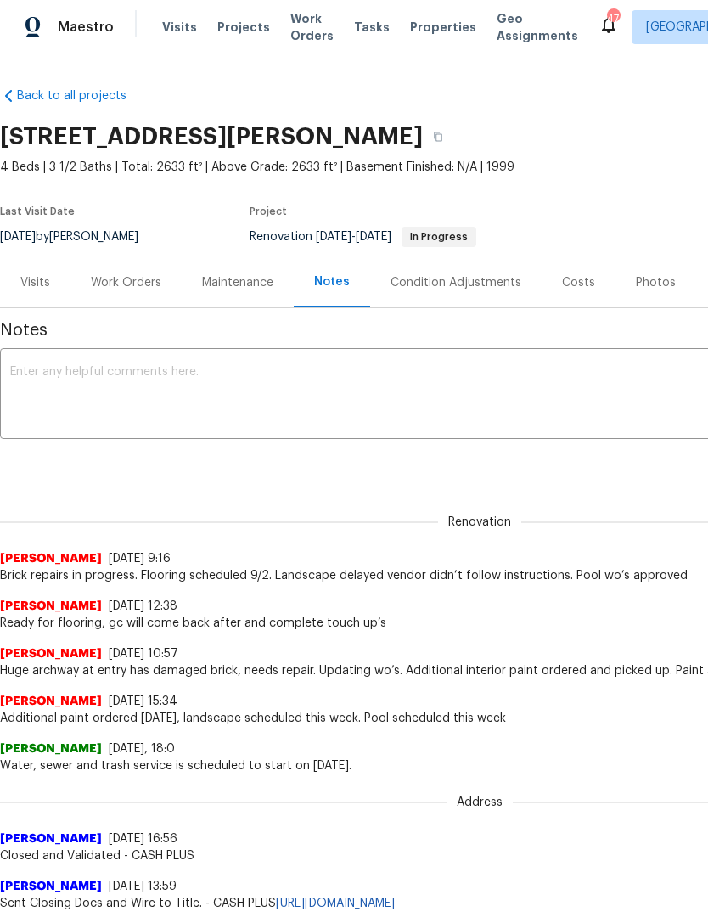
click at [302, 40] on span "Work Orders" at bounding box center [311, 27] width 43 height 34
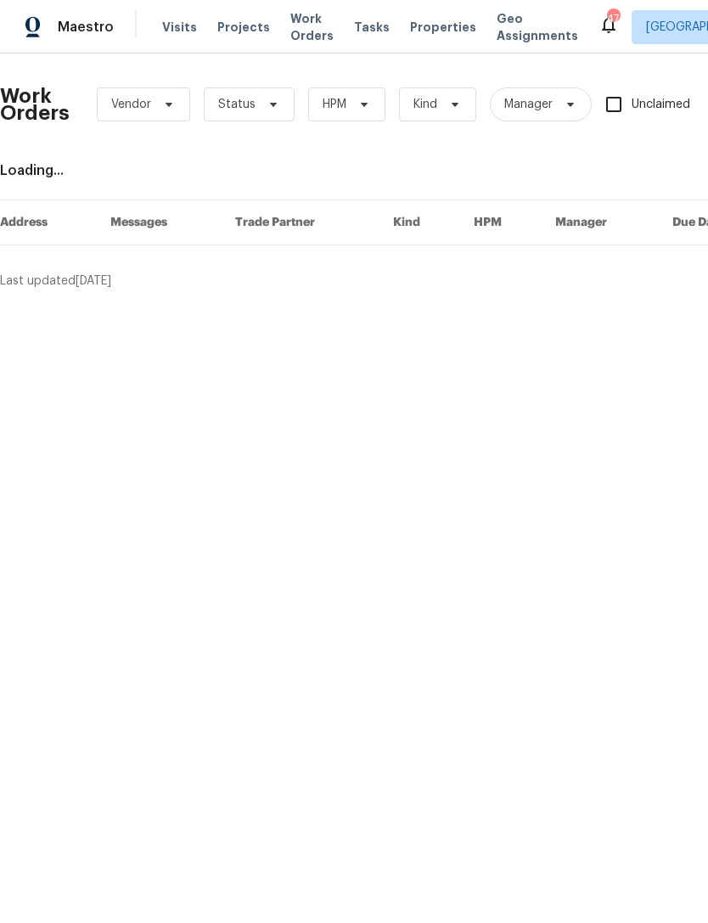
click at [435, 23] on span "Properties" at bounding box center [443, 27] width 66 height 17
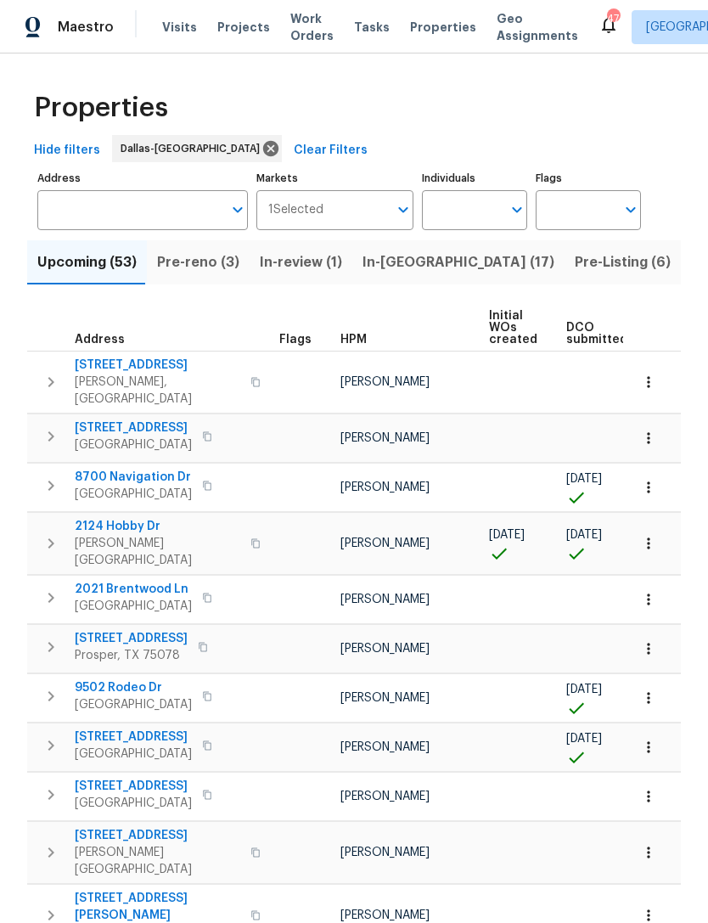
click at [477, 207] on input "Individuals" at bounding box center [462, 210] width 80 height 40
click at [126, 777] on span "568 S Birch St" at bounding box center [133, 785] width 117 height 17
click at [484, 222] on input "Individuals" at bounding box center [462, 210] width 80 height 40
click at [479, 219] on input "Individuals" at bounding box center [462, 210] width 80 height 40
click at [471, 215] on input "Individuals" at bounding box center [462, 210] width 80 height 40
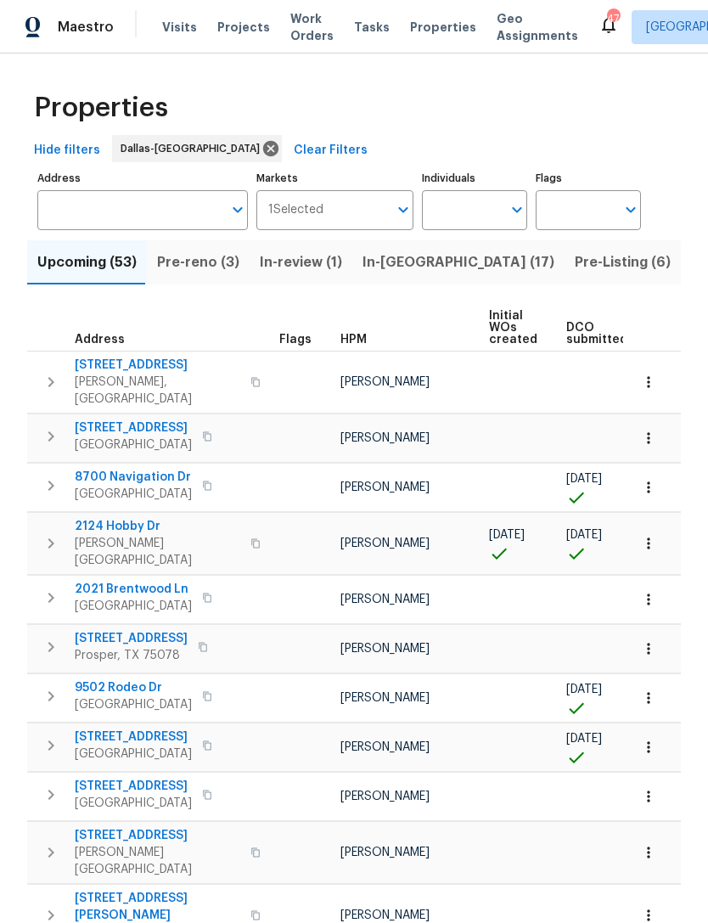
click at [475, 209] on input "Individuals" at bounding box center [462, 210] width 80 height 40
click at [457, 213] on input "Individuals" at bounding box center [462, 210] width 80 height 40
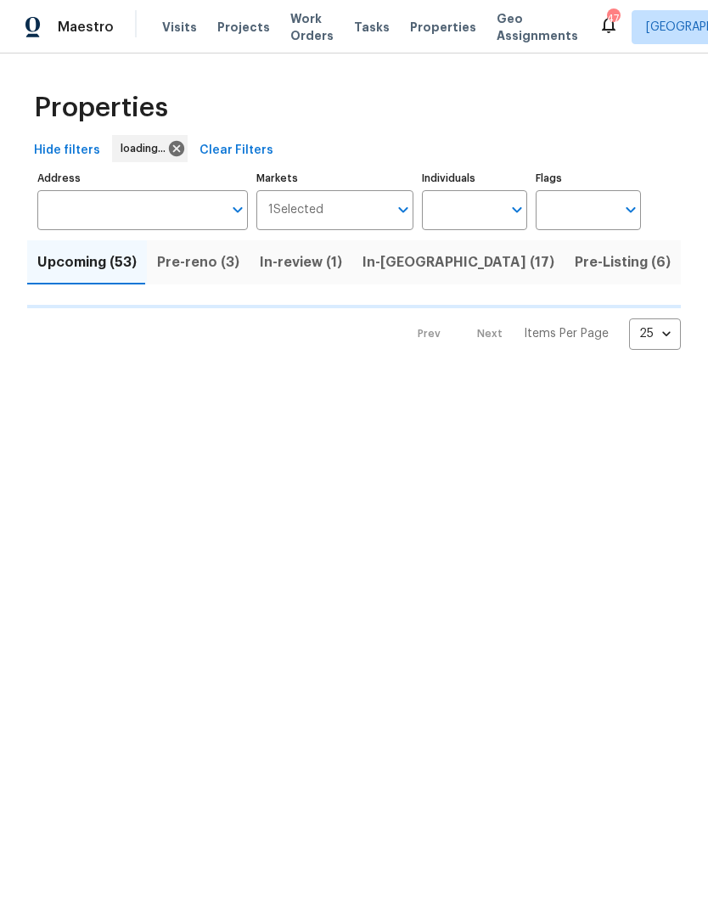
click at [485, 218] on input "Individuals" at bounding box center [462, 210] width 80 height 40
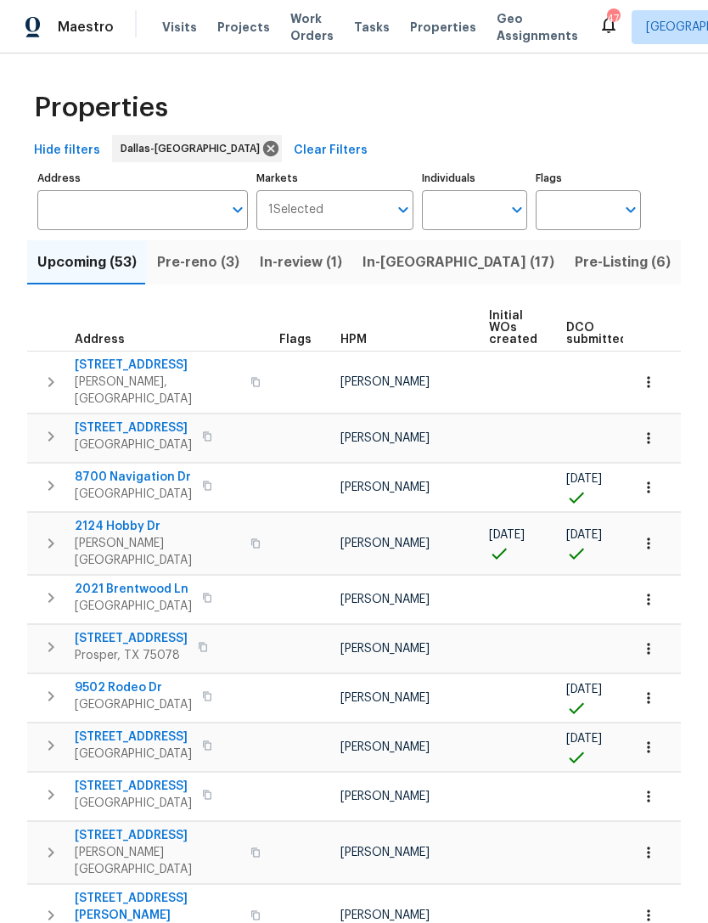
click at [502, 215] on input "Individuals" at bounding box center [462, 210] width 80 height 40
type input "alicia"
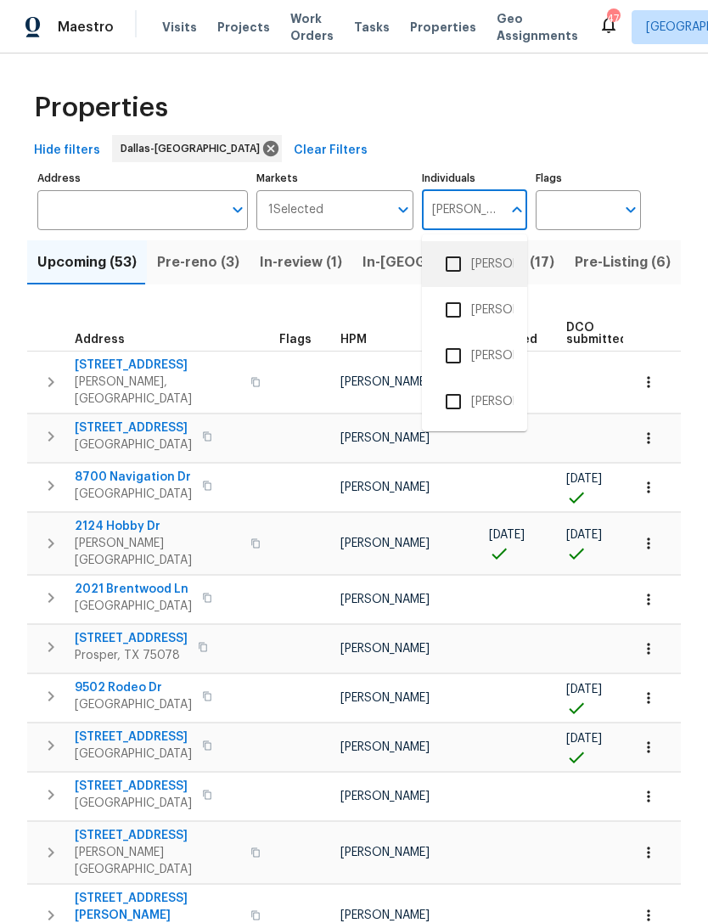
click at [491, 267] on li "[PERSON_NAME]" at bounding box center [474, 264] width 78 height 36
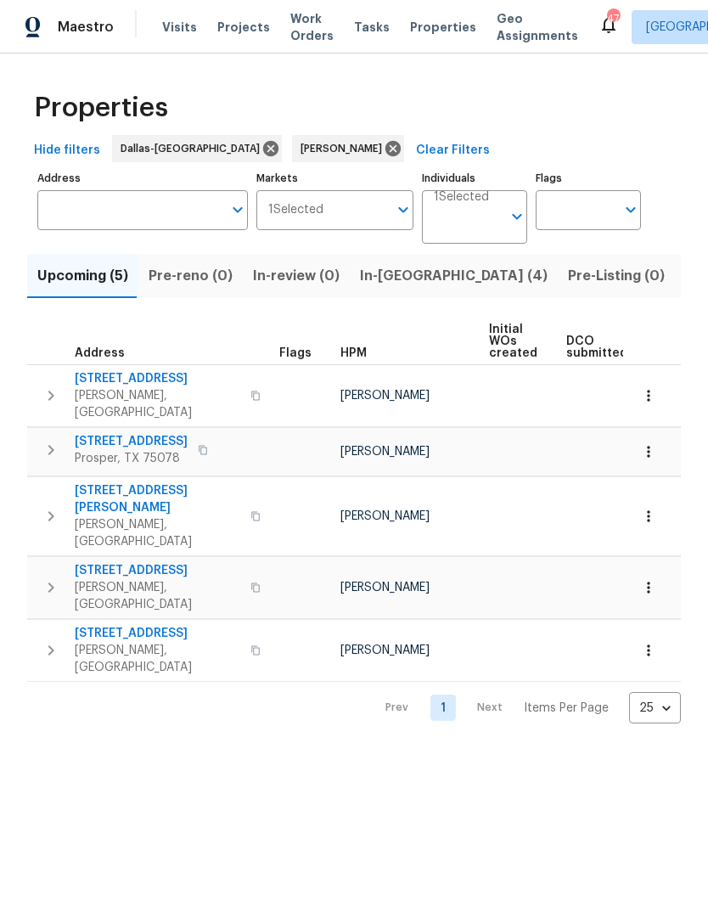
click at [387, 278] on span "In-reno (4)" at bounding box center [454, 276] width 188 height 24
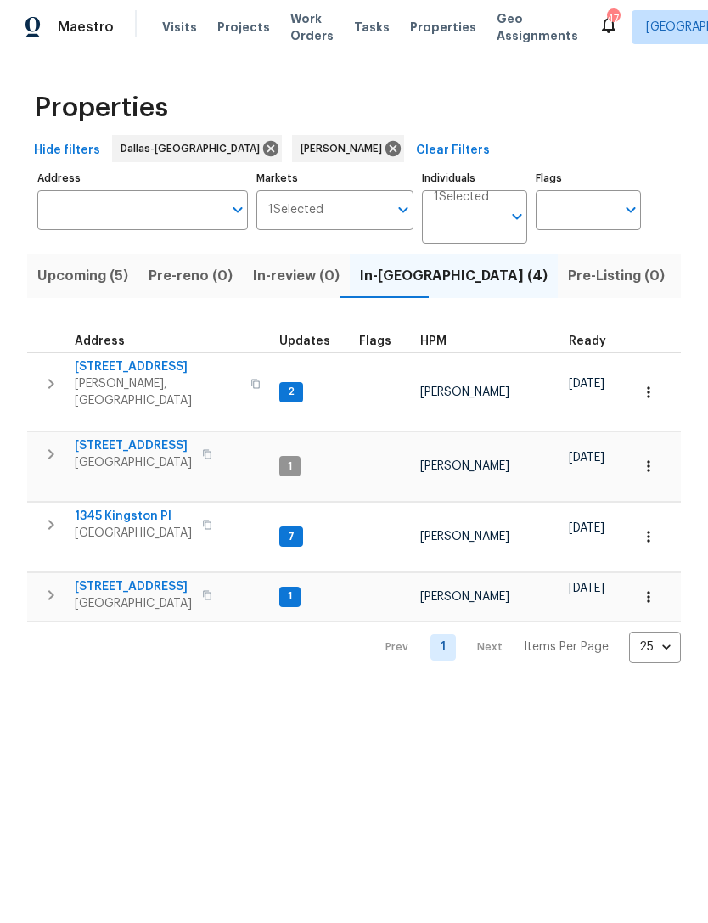
click at [137, 595] on span "[GEOGRAPHIC_DATA]" at bounding box center [133, 603] width 117 height 17
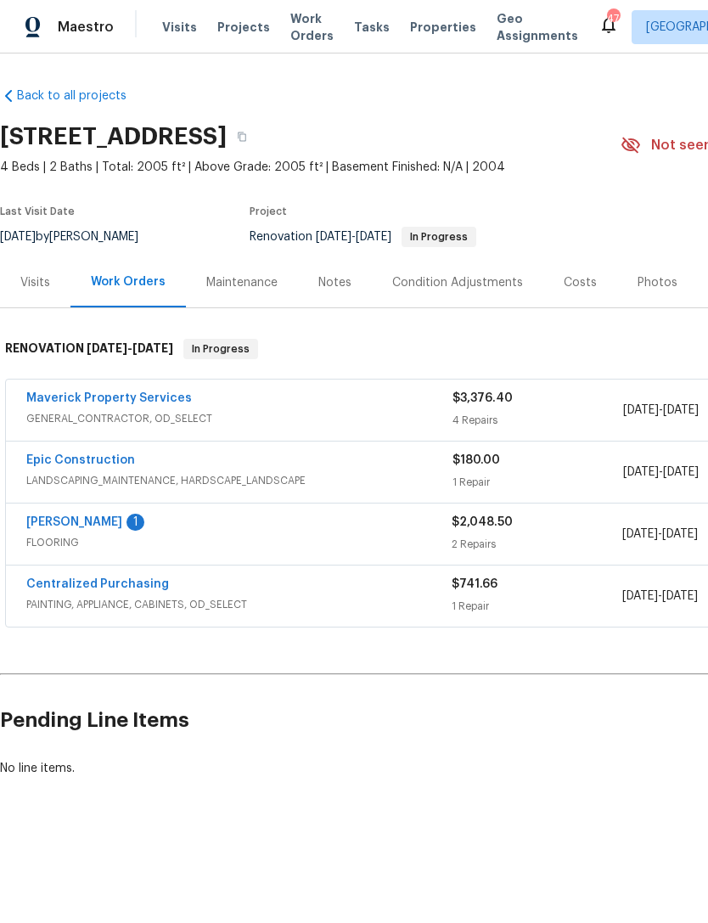
click at [119, 520] on link "[PERSON_NAME]" at bounding box center [74, 522] width 96 height 12
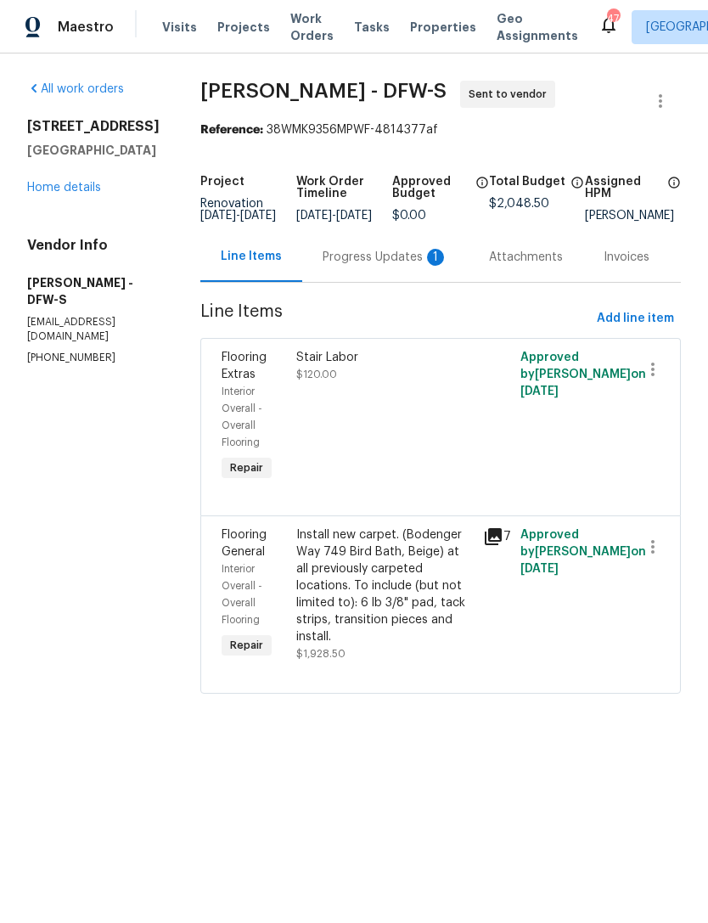
click at [355, 266] on div "Progress Updates 1" at bounding box center [385, 257] width 126 height 17
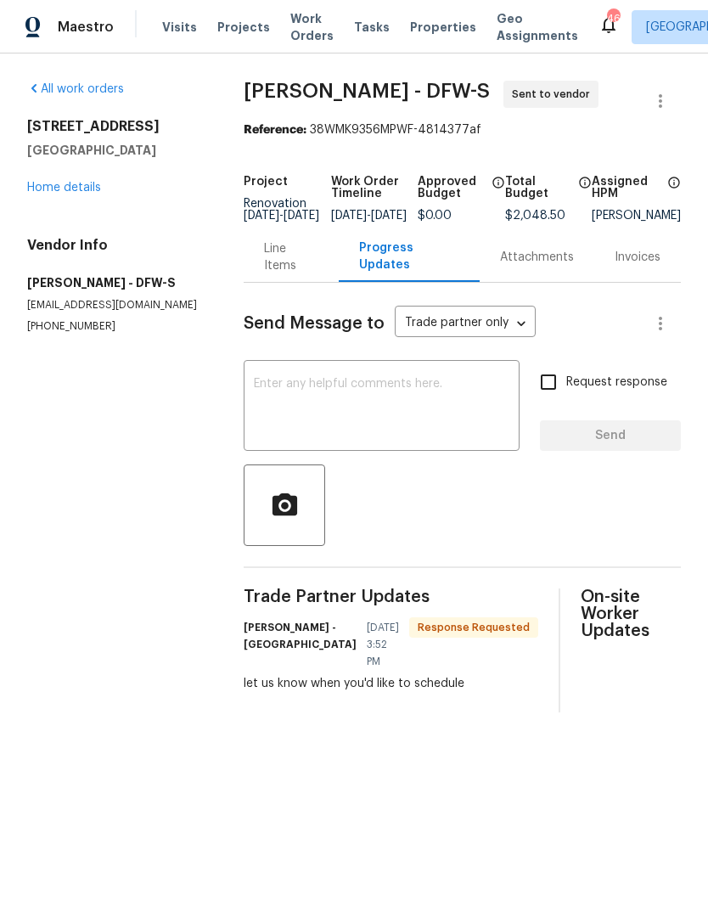
click at [76, 184] on link "Home details" at bounding box center [64, 188] width 74 height 12
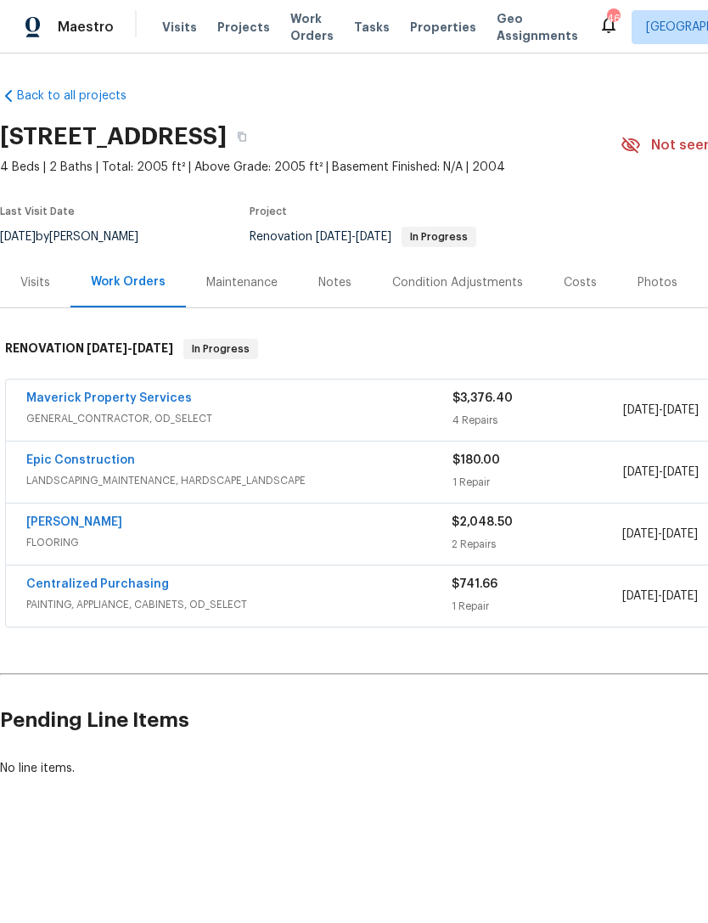
click at [337, 281] on div "Notes" at bounding box center [334, 282] width 33 height 17
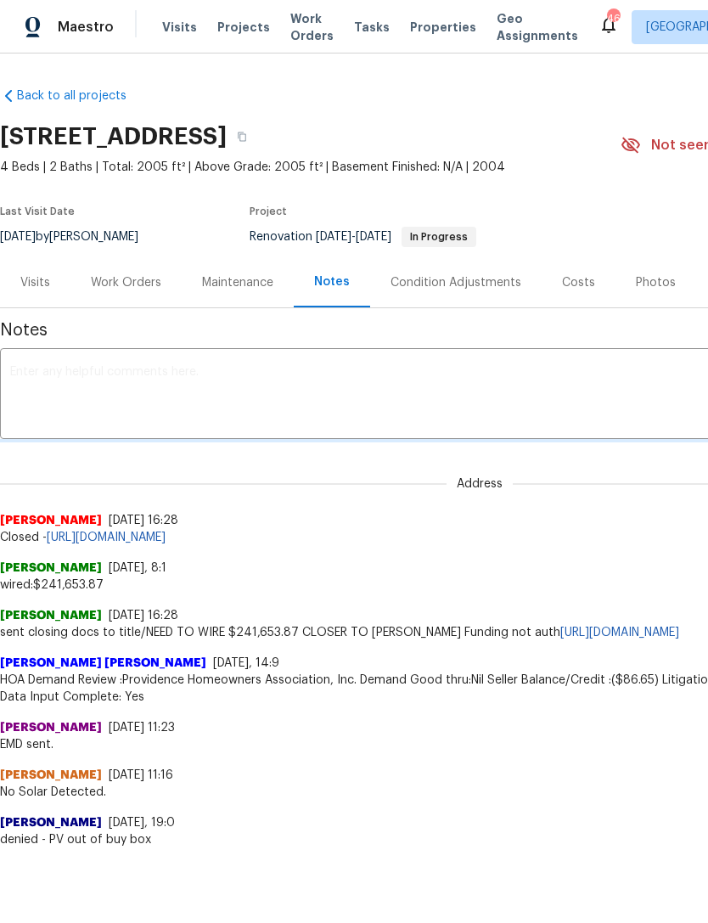
click at [366, 388] on textarea at bounding box center [479, 395] width 939 height 59
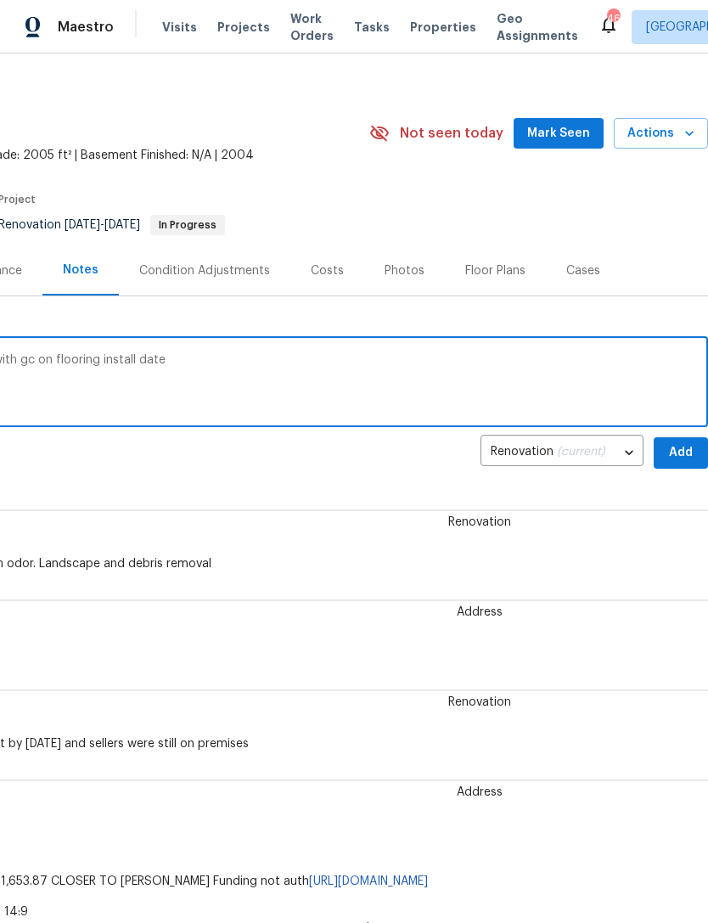
scroll to position [12, 251]
type textarea "Paint started over weekend, following up with gc on flooring install date"
click at [687, 456] on span "Add" at bounding box center [680, 452] width 27 height 21
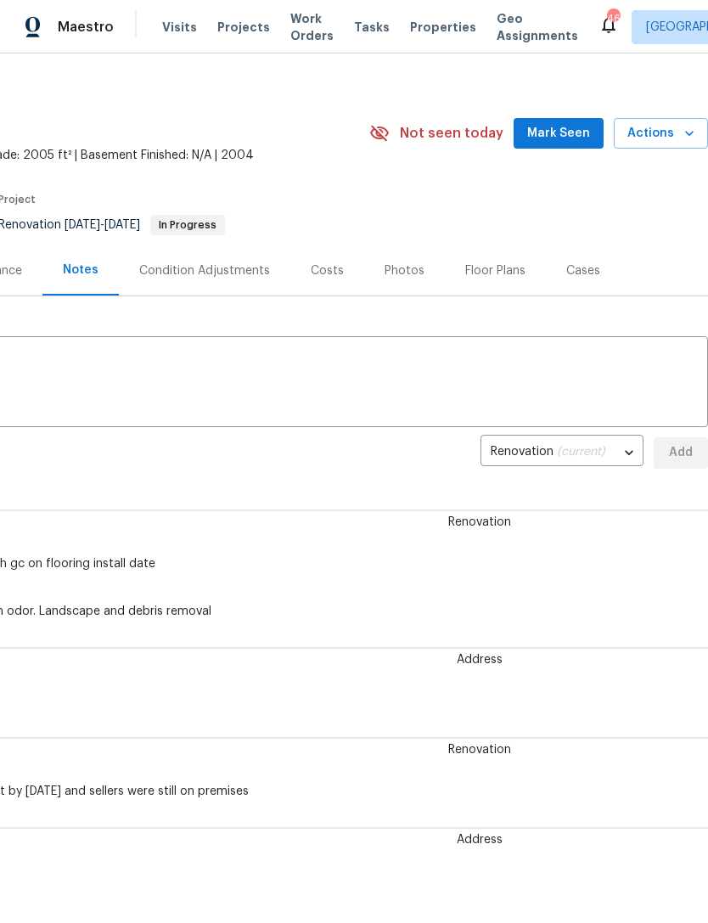
click at [560, 143] on span "Mark Seen" at bounding box center [558, 133] width 63 height 21
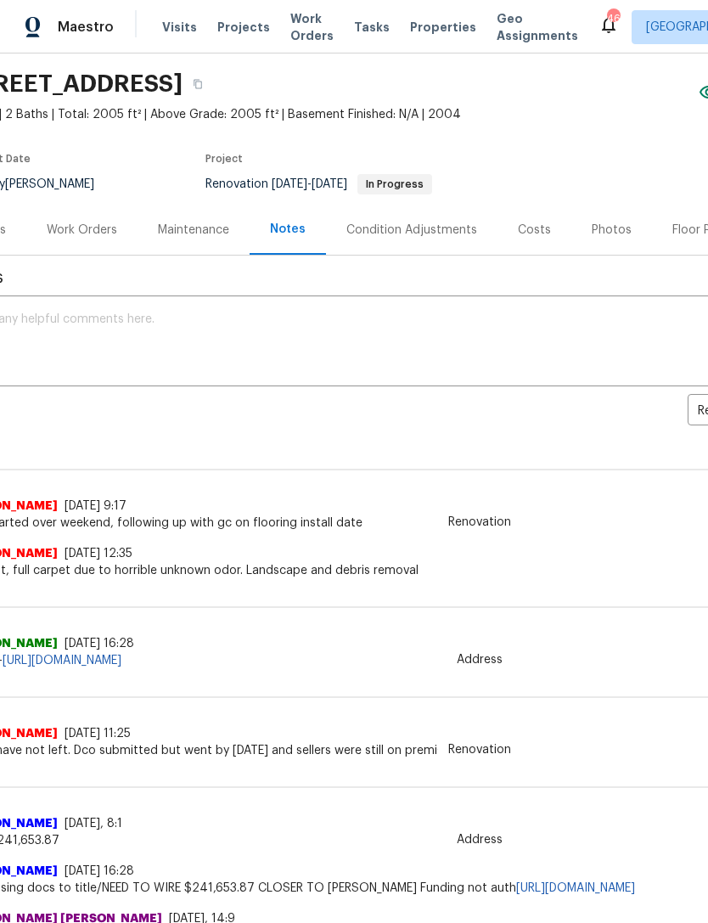
scroll to position [57, 60]
